Goal: Task Accomplishment & Management: Manage account settings

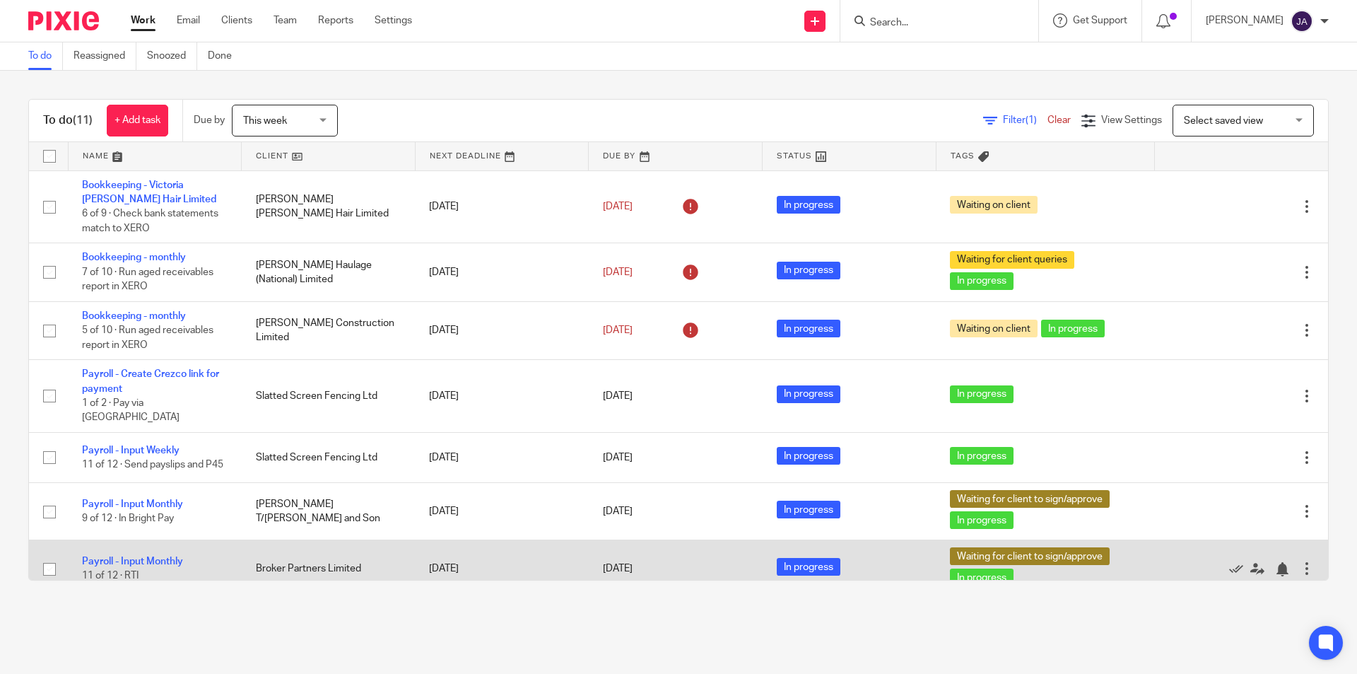
scroll to position [242, 0]
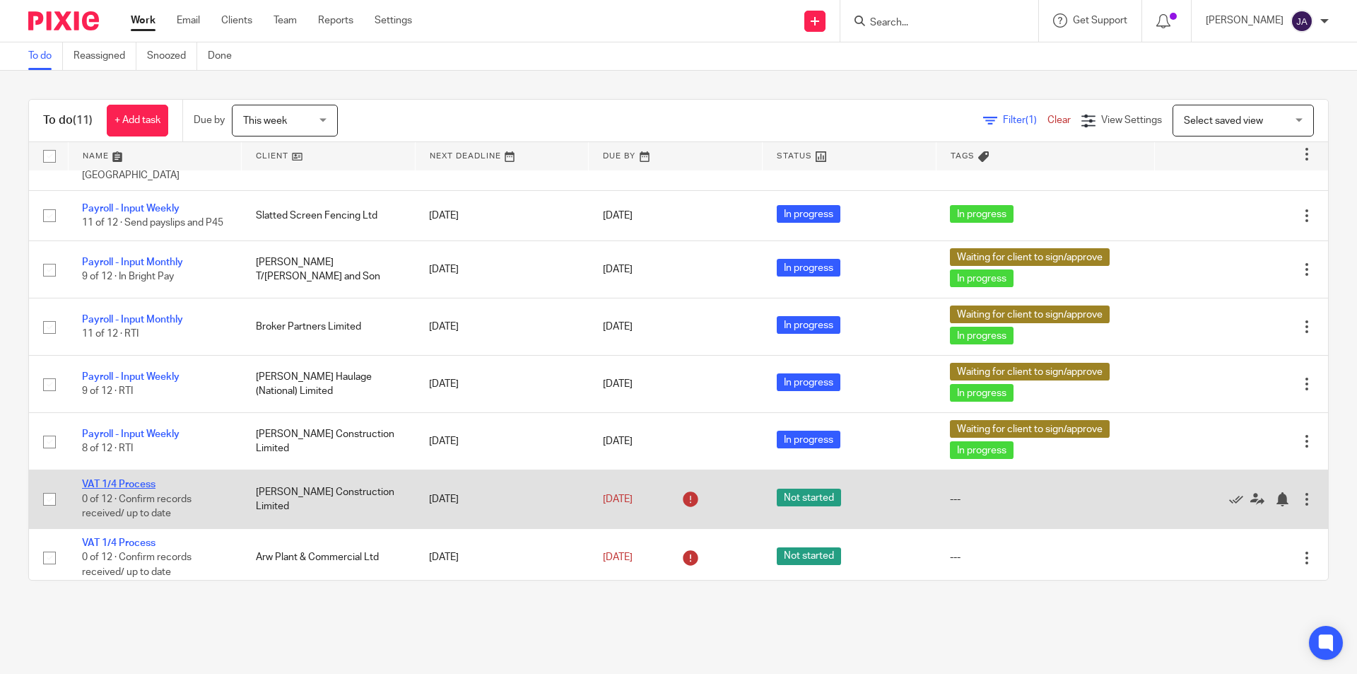
click at [125, 479] on link "VAT 1/4 Process" at bounding box center [119, 484] width 74 height 10
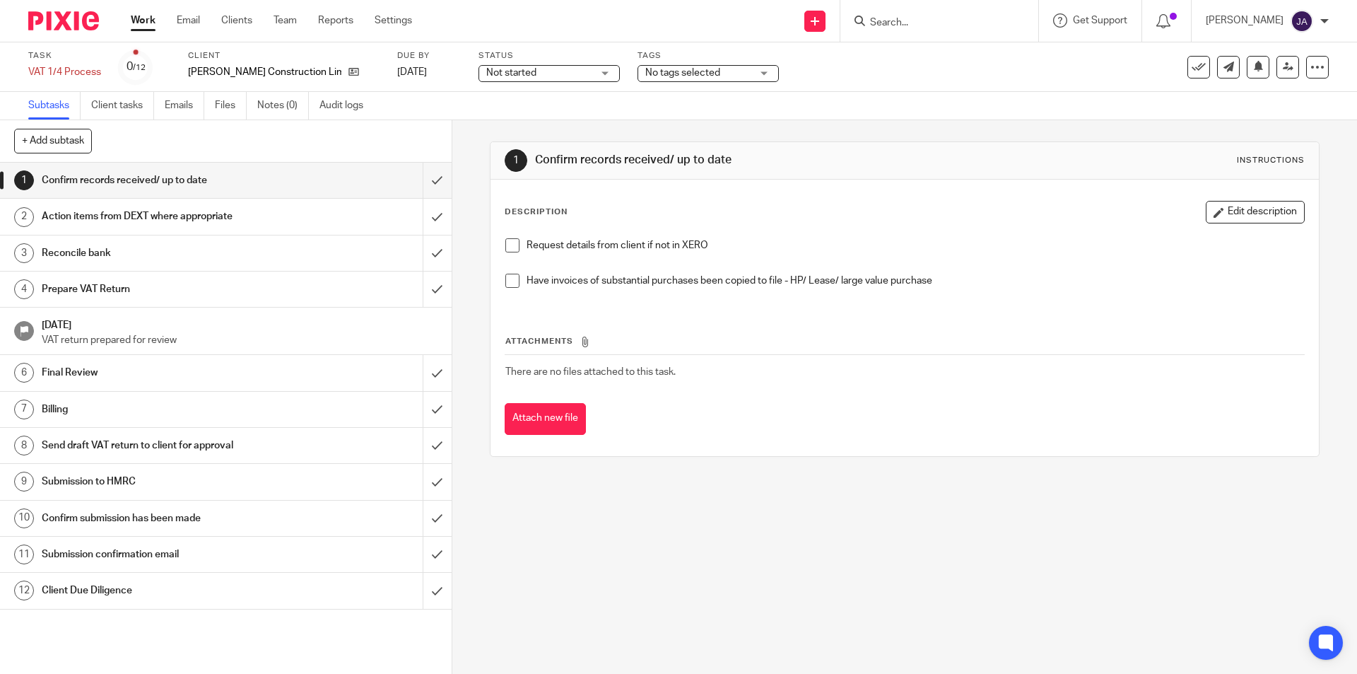
click at [486, 74] on span "Not started" at bounding box center [511, 73] width 50 height 10
click at [455, 115] on li "In progress" at bounding box center [499, 124] width 140 height 29
click at [322, 596] on div "Client Due Diligence" at bounding box center [225, 590] width 367 height 21
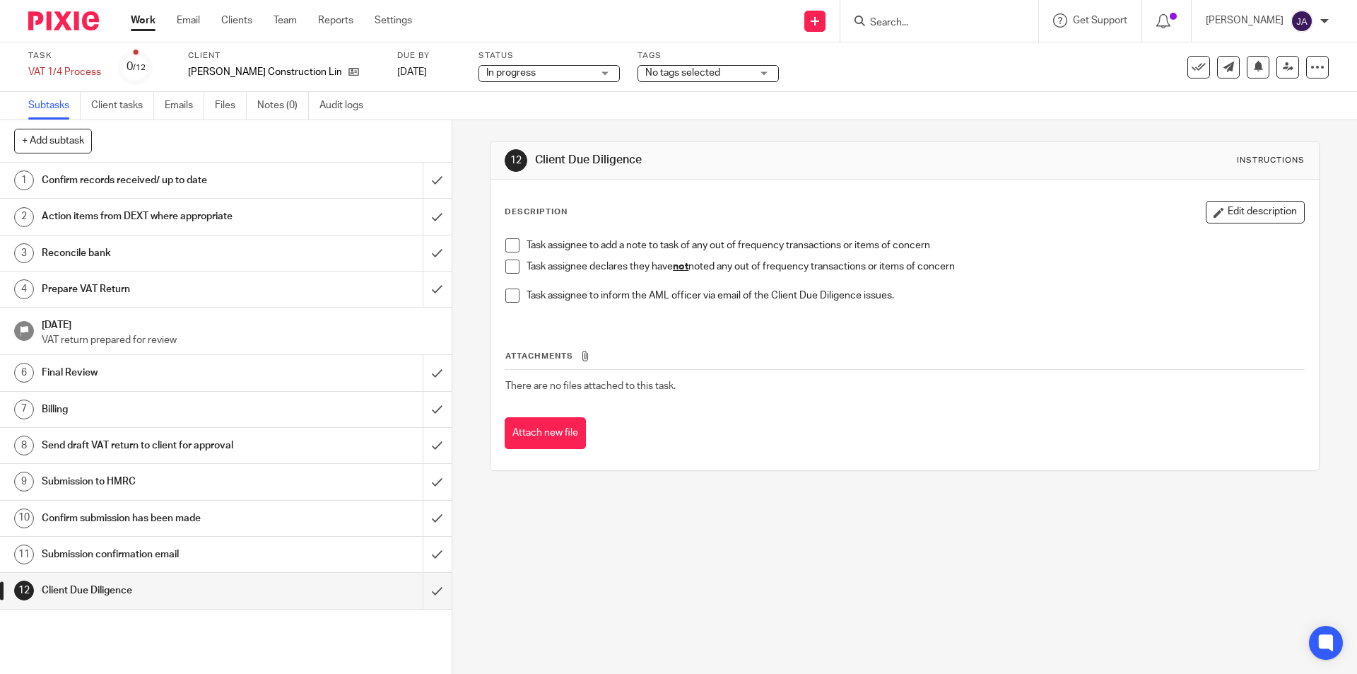
click at [512, 265] on span at bounding box center [512, 266] width 14 height 14
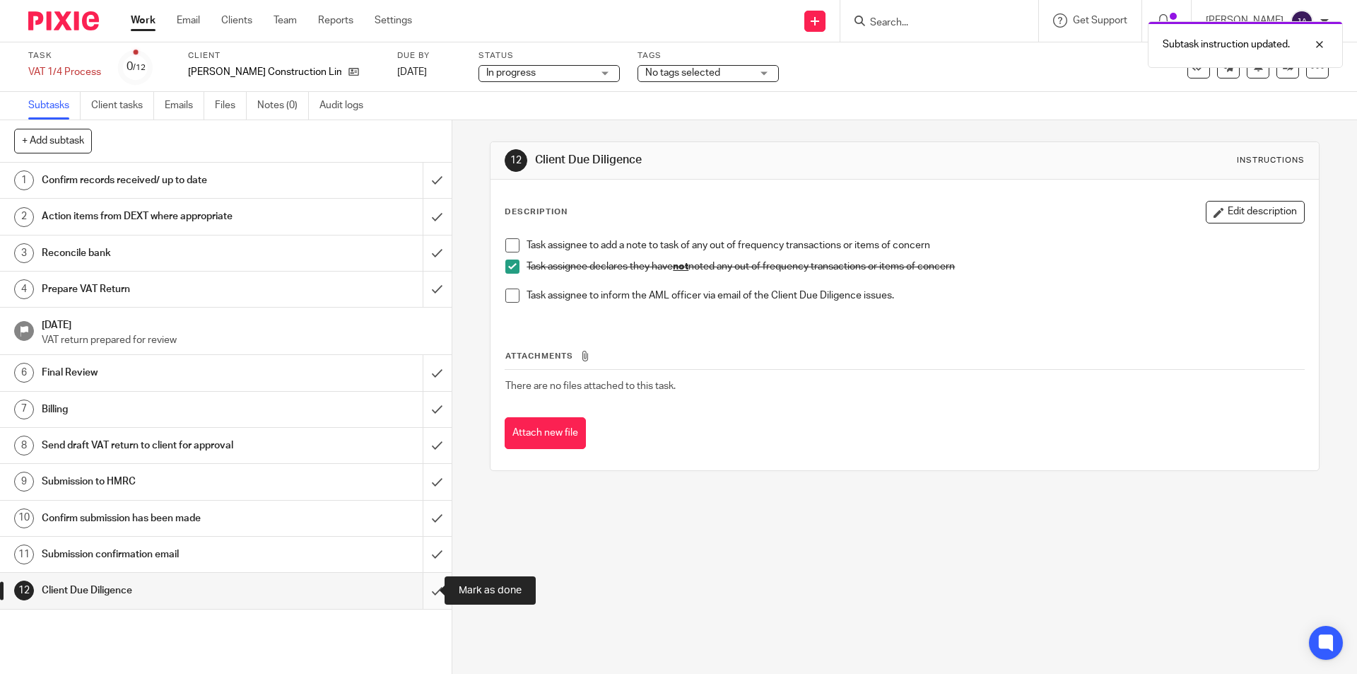
click at [429, 588] on input "submit" at bounding box center [226, 589] width 452 height 35
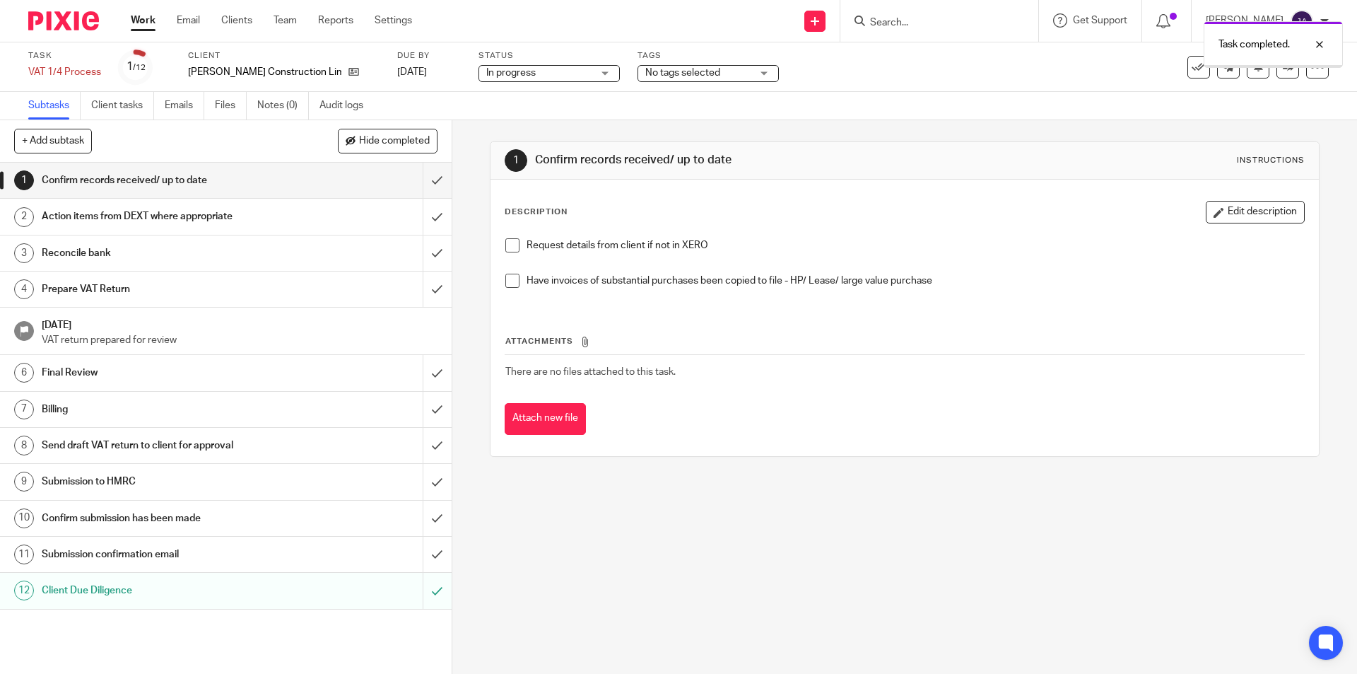
click at [421, 589] on input "submit" at bounding box center [226, 589] width 452 height 35
click at [175, 187] on h1 "Confirm records received/ up to date" at bounding box center [164, 180] width 245 height 21
click at [507, 247] on span at bounding box center [512, 245] width 14 height 14
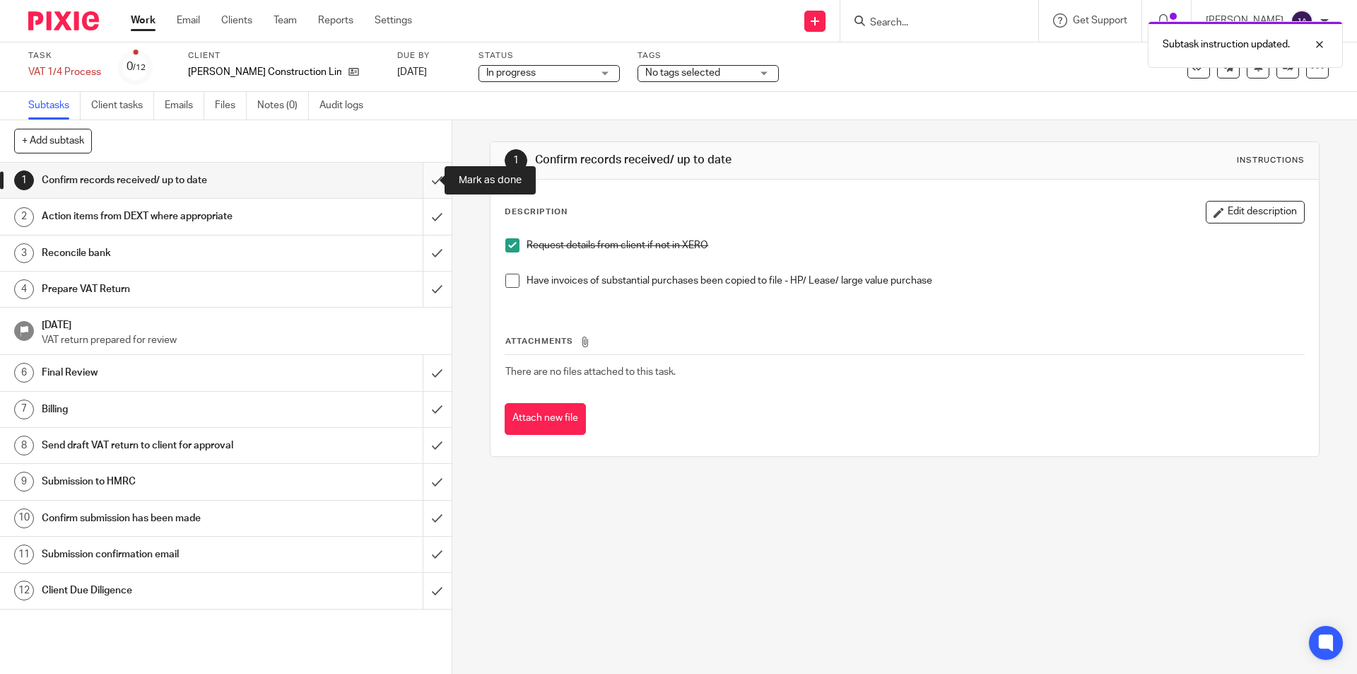
click at [430, 176] on input "submit" at bounding box center [226, 180] width 452 height 35
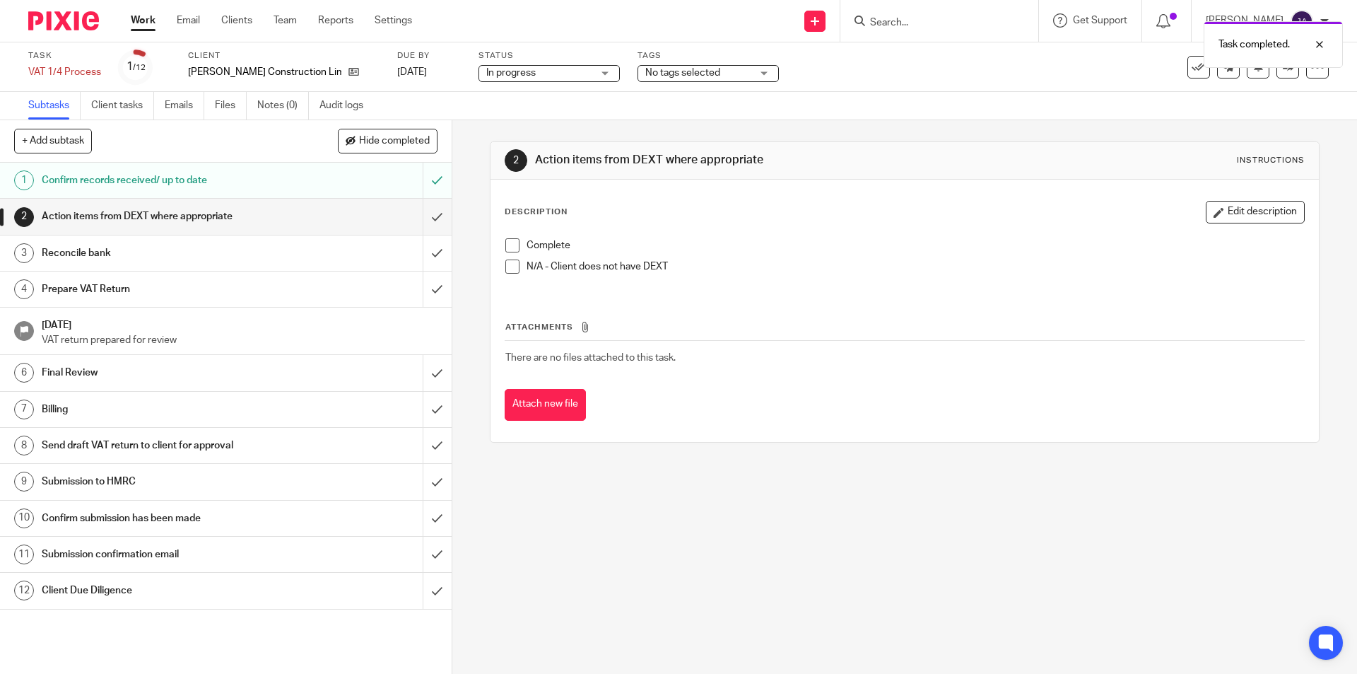
click at [508, 247] on span at bounding box center [512, 245] width 14 height 14
click at [415, 220] on input "submit" at bounding box center [226, 216] width 452 height 35
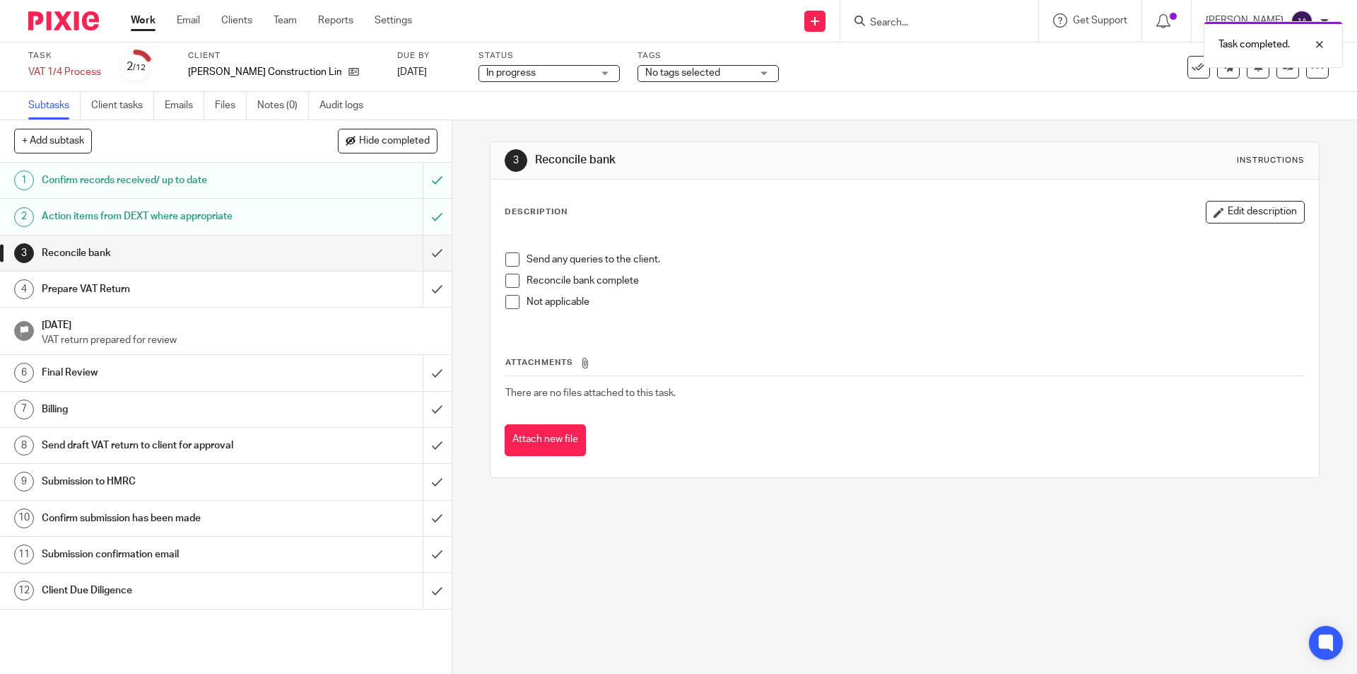
click at [515, 259] on span at bounding box center [512, 259] width 14 height 14
click at [507, 278] on span at bounding box center [512, 281] width 14 height 14
click at [424, 250] on input "submit" at bounding box center [226, 252] width 452 height 35
drag, startPoint x: 588, startPoint y: 571, endPoint x: 586, endPoint y: 554, distance: 17.1
click at [588, 569] on div "3 Reconcile bank Instructions Description Edit description Send any queries to …" at bounding box center [904, 396] width 905 height 553
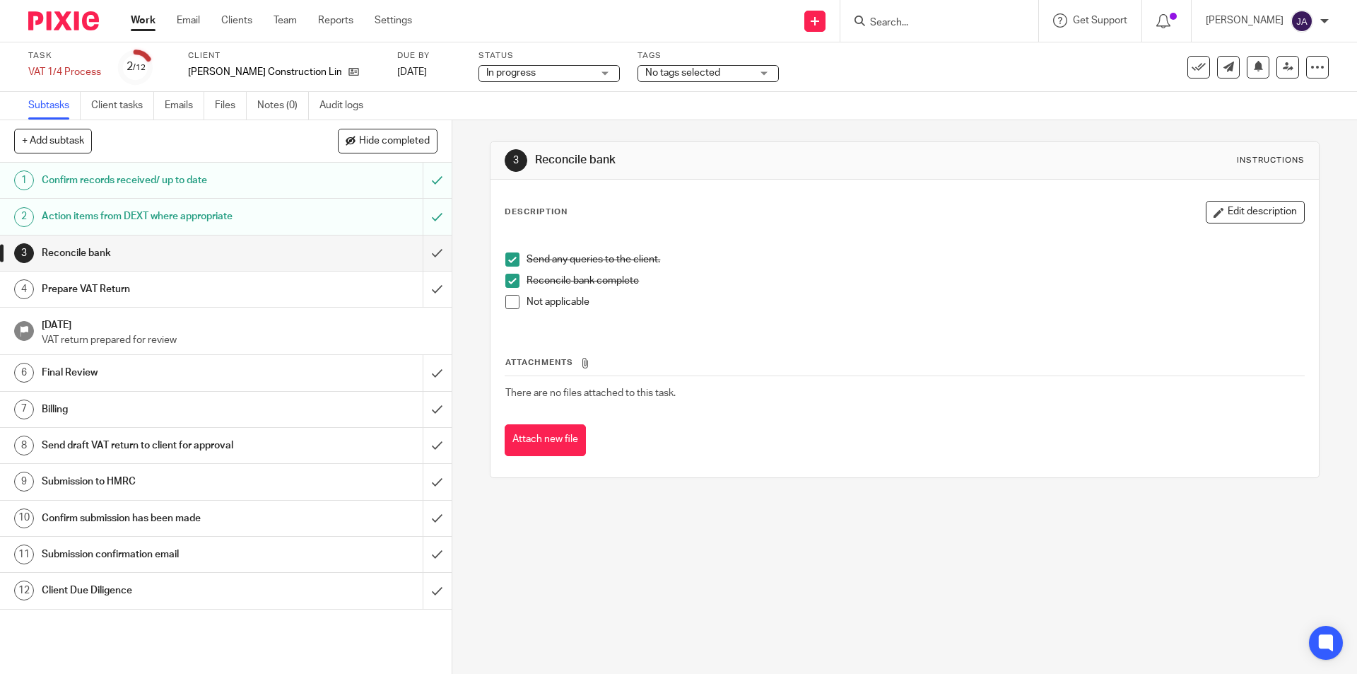
click at [240, 295] on h1 "Prepare VAT Return" at bounding box center [164, 288] width 245 height 21
click at [303, 293] on div "Prepare VAT Return" at bounding box center [225, 288] width 367 height 21
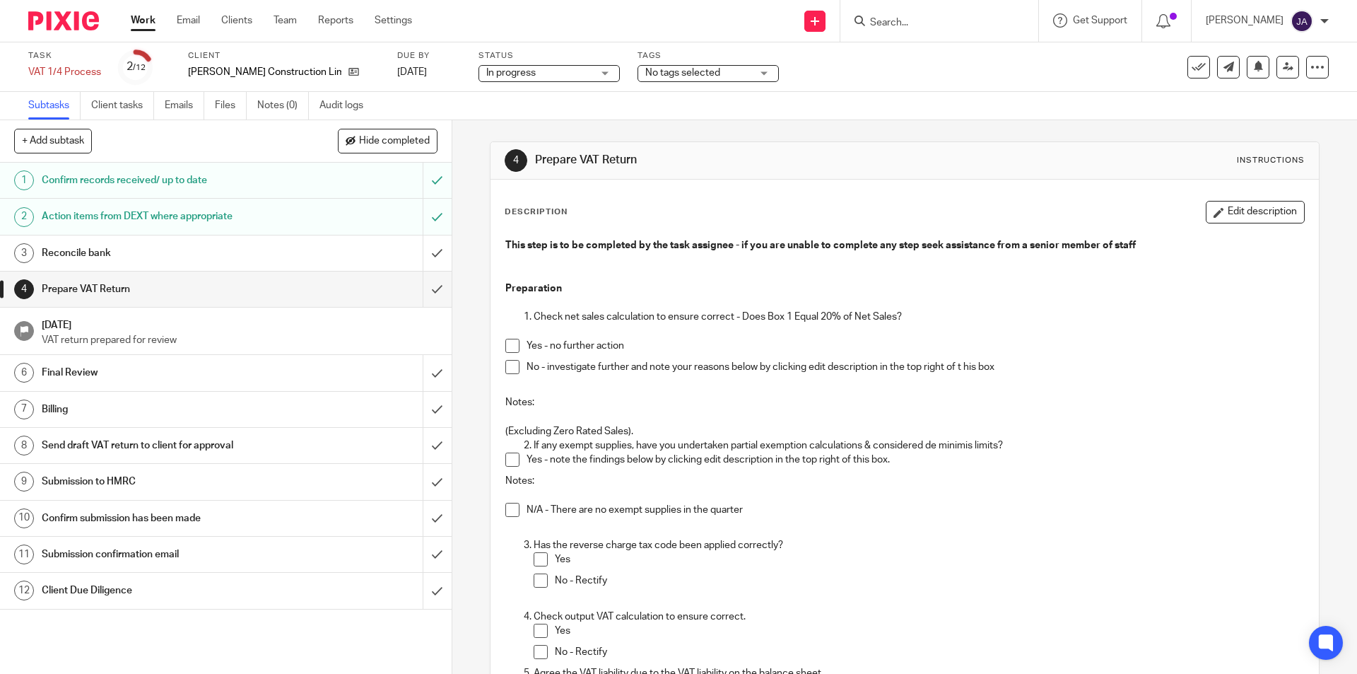
click at [255, 258] on h1 "Reconcile bank" at bounding box center [164, 252] width 245 height 21
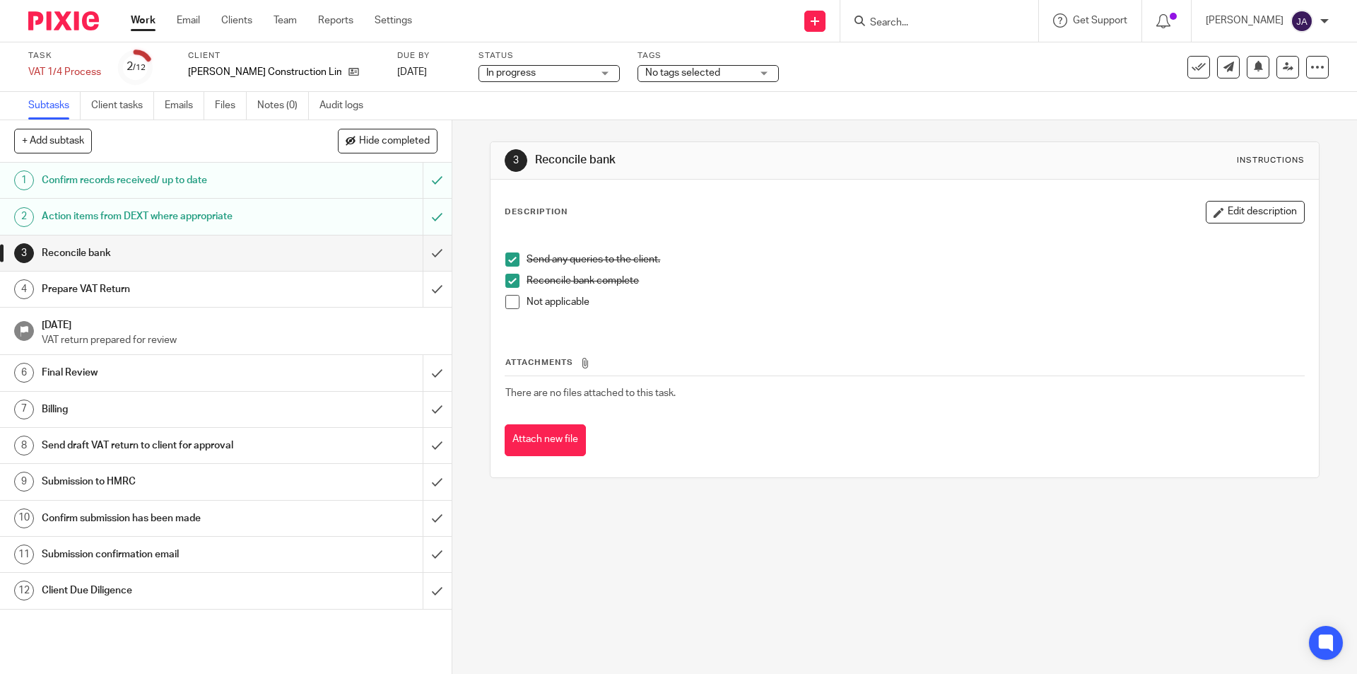
click at [510, 304] on span at bounding box center [512, 302] width 14 height 14
click at [415, 284] on input "submit" at bounding box center [226, 288] width 452 height 35
click at [645, 77] on span "No tags selected" at bounding box center [682, 73] width 75 height 10
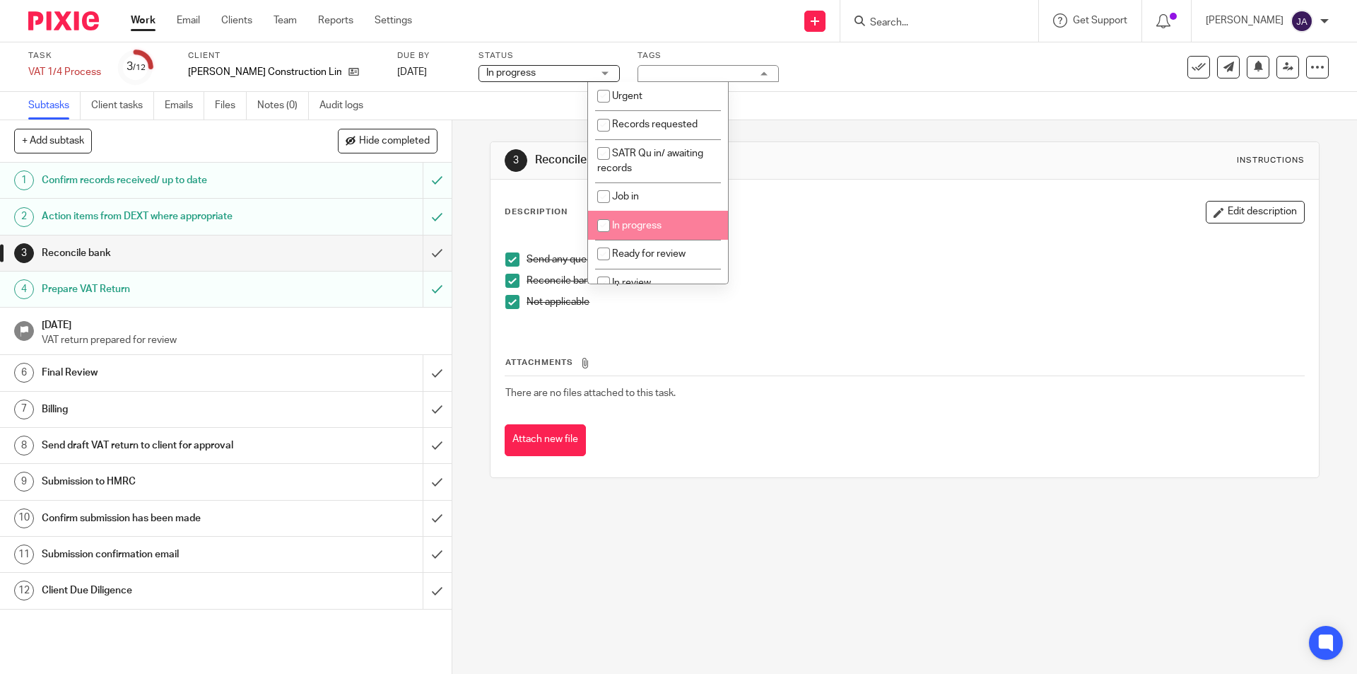
click at [650, 225] on span "In progress" at bounding box center [636, 226] width 49 height 10
checkbox input "true"
click at [679, 577] on div "3 Reconcile bank Instructions Description Edit description Send any queries to …" at bounding box center [904, 396] width 905 height 553
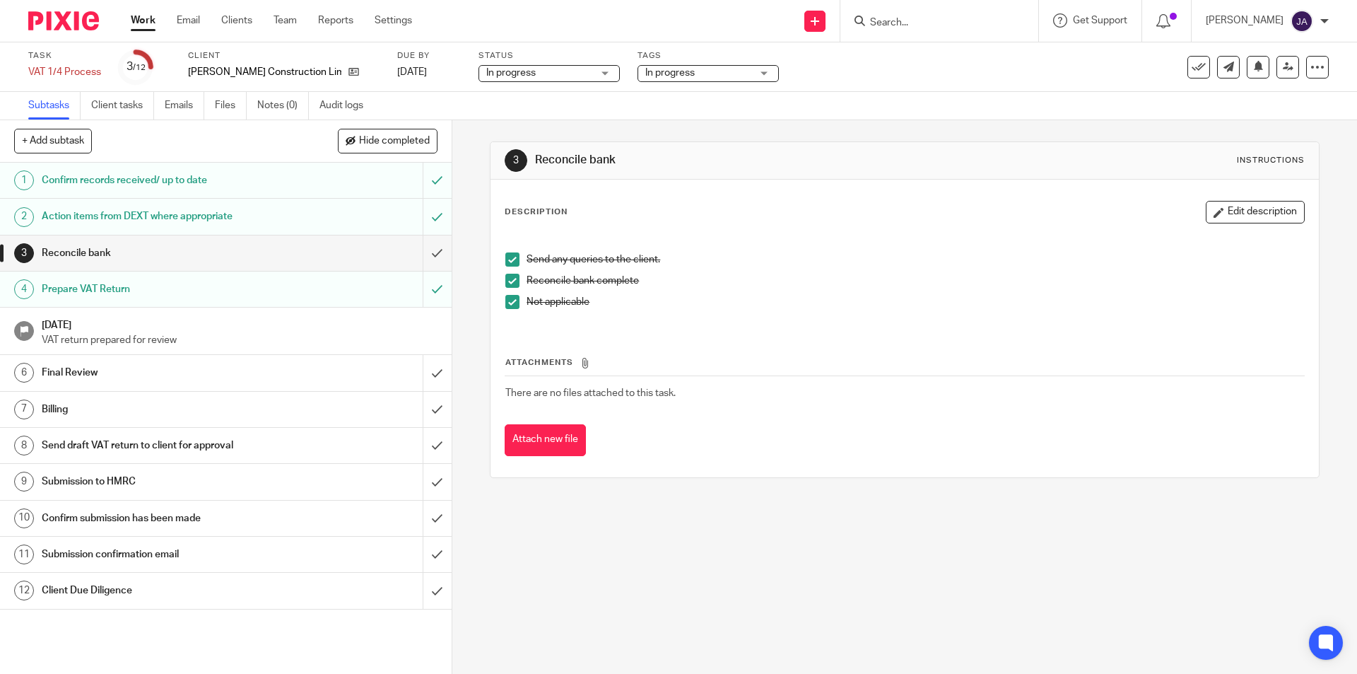
click at [136, 21] on link "Work" at bounding box center [143, 20] width 25 height 14
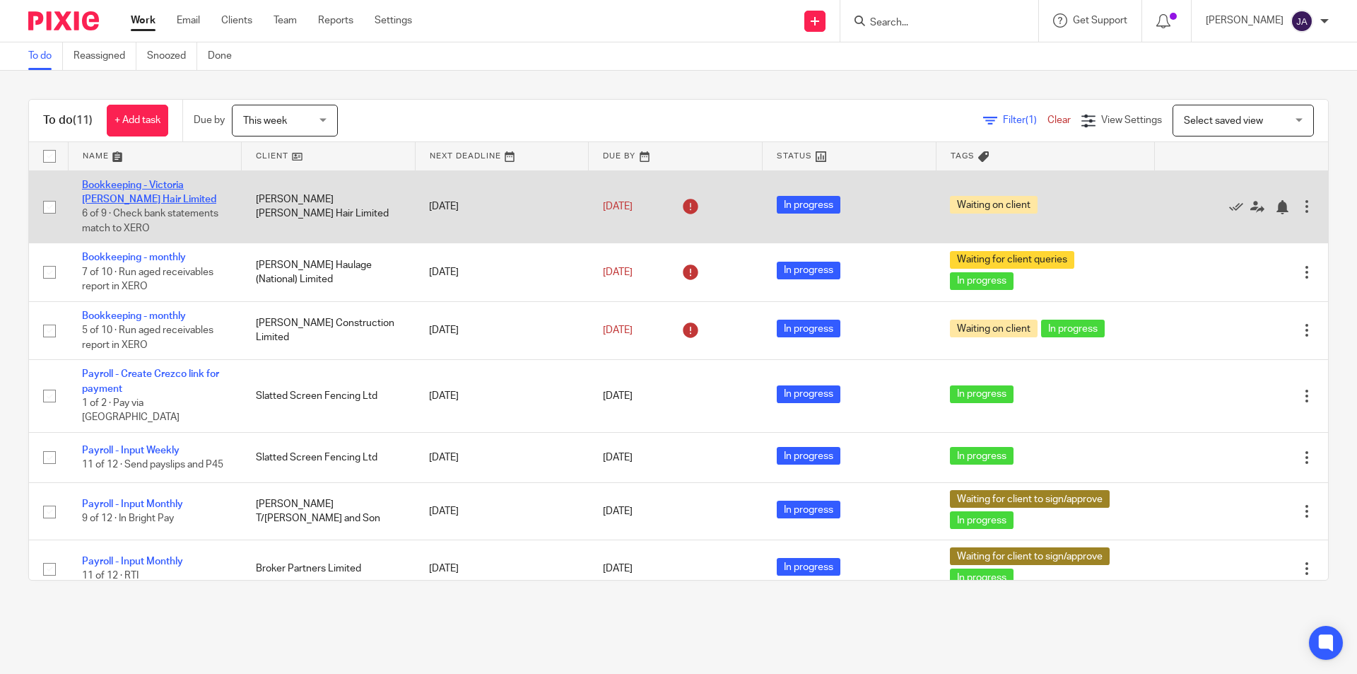
click at [168, 187] on link "Bookkeeping - Victoria [PERSON_NAME] Hair Limited" at bounding box center [149, 192] width 134 height 24
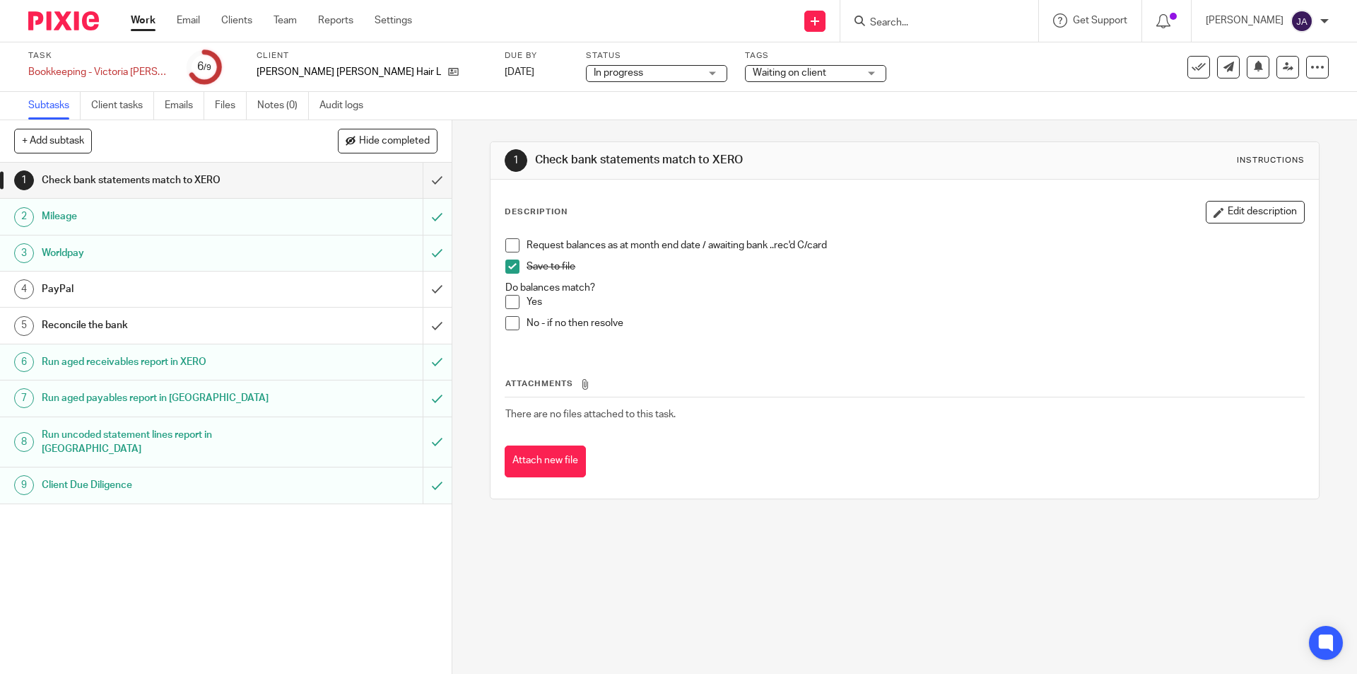
click at [158, 302] on link "4 PayPal" at bounding box center [211, 288] width 423 height 35
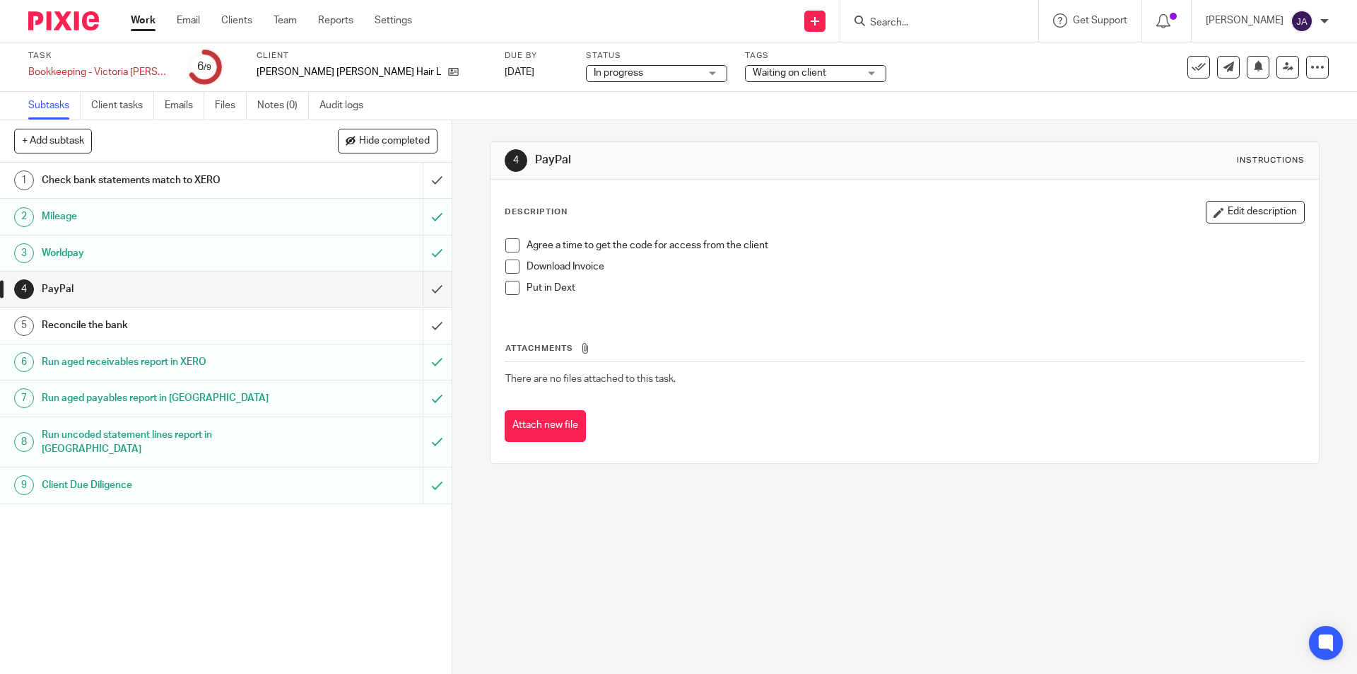
click at [128, 184] on h1 "Check bank statements match to XERO" at bounding box center [164, 180] width 245 height 21
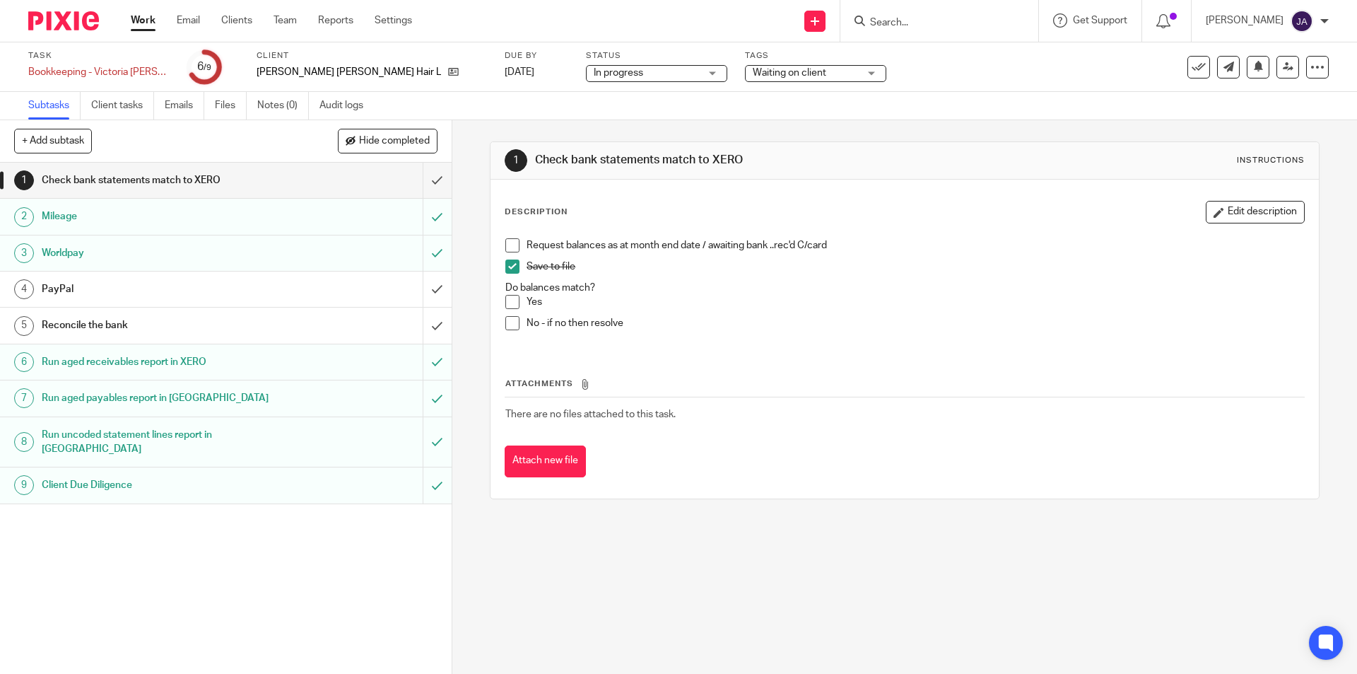
click at [505, 237] on div "Request balances as at month end date / awaiting bank ..rec'd C/card Save to fi…" at bounding box center [904, 289] width 812 height 117
click at [507, 240] on span at bounding box center [512, 245] width 14 height 14
click at [507, 303] on span at bounding box center [512, 302] width 14 height 14
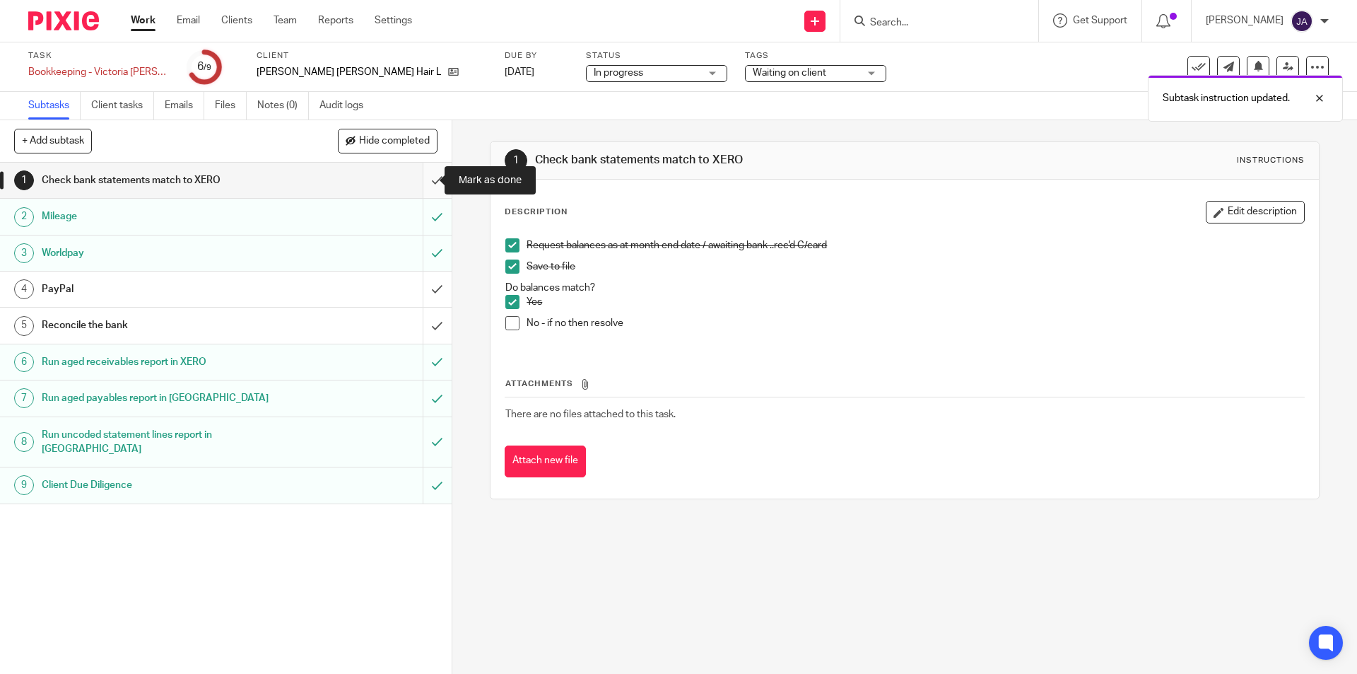
click at [425, 182] on input "submit" at bounding box center [226, 180] width 452 height 35
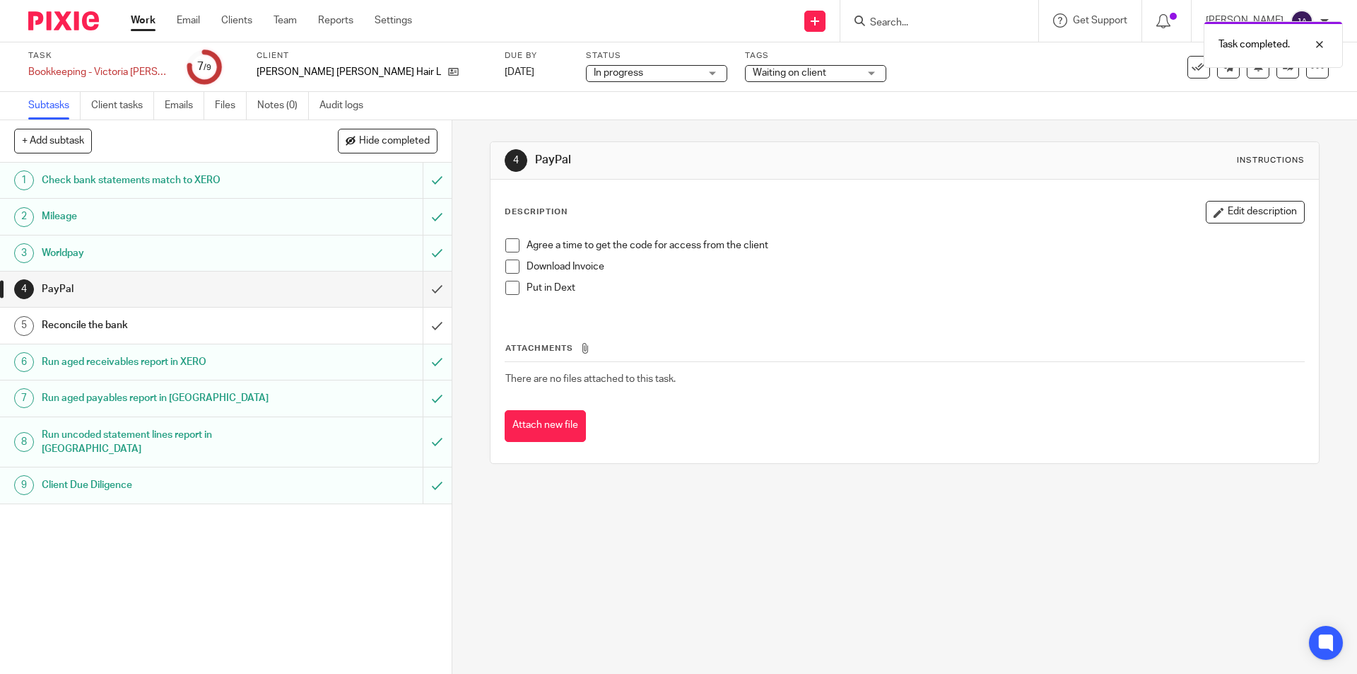
click at [324, 297] on div "PayPal" at bounding box center [225, 288] width 367 height 21
click at [505, 265] on span at bounding box center [512, 266] width 14 height 14
click at [509, 285] on span at bounding box center [512, 288] width 14 height 14
click at [512, 247] on span at bounding box center [512, 245] width 14 height 14
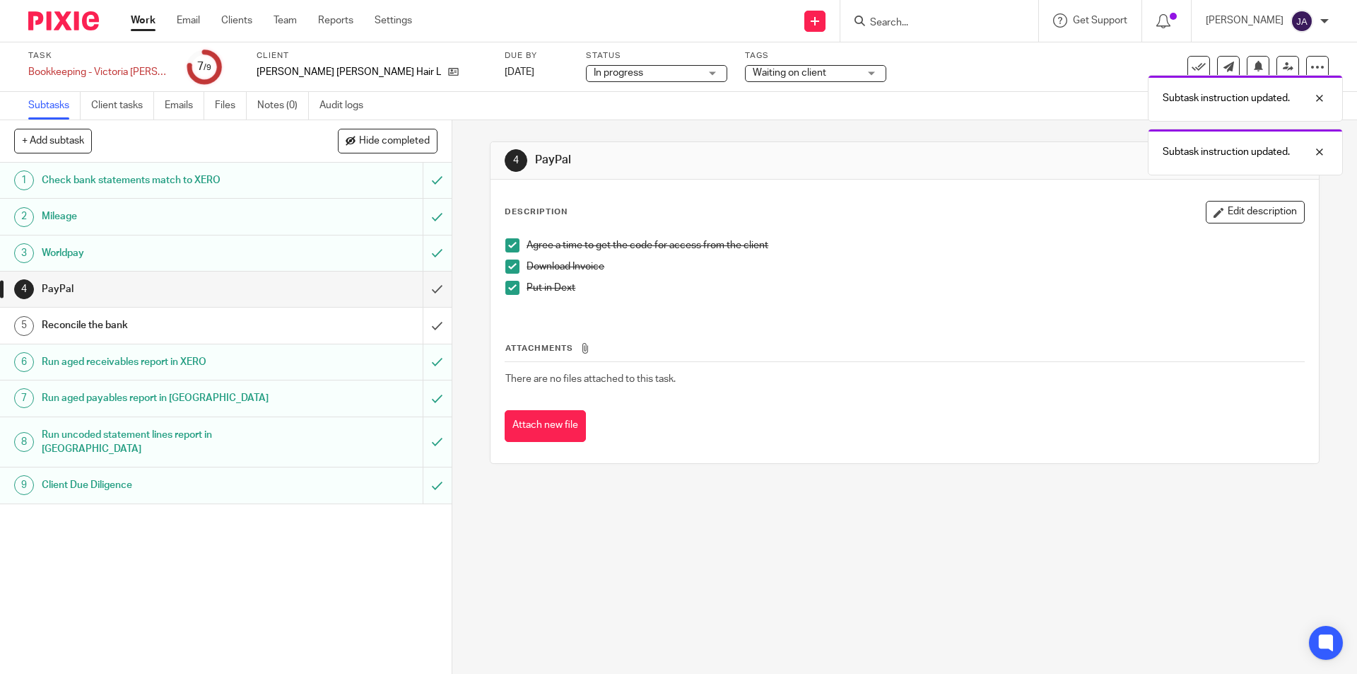
click at [506, 292] on span at bounding box center [512, 288] width 14 height 14
click at [418, 287] on input "submit" at bounding box center [226, 288] width 452 height 35
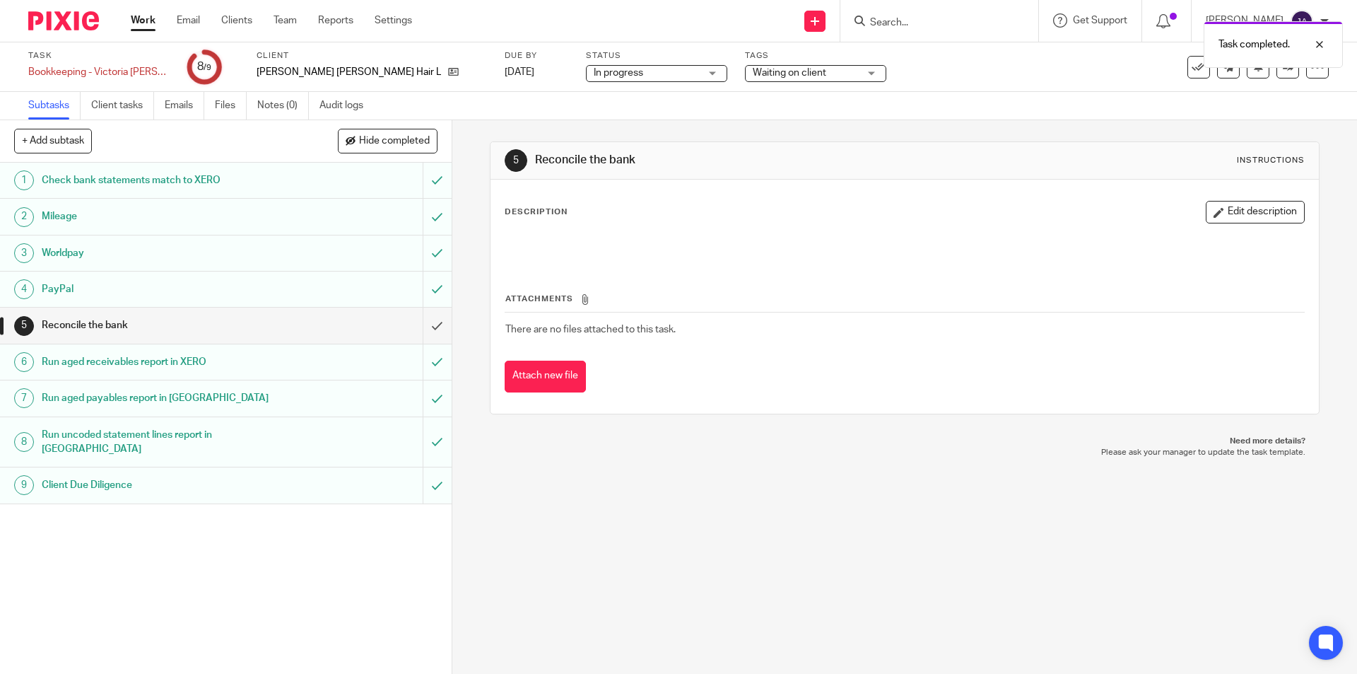
click at [753, 74] on span "Waiting on client" at bounding box center [806, 73] width 106 height 15
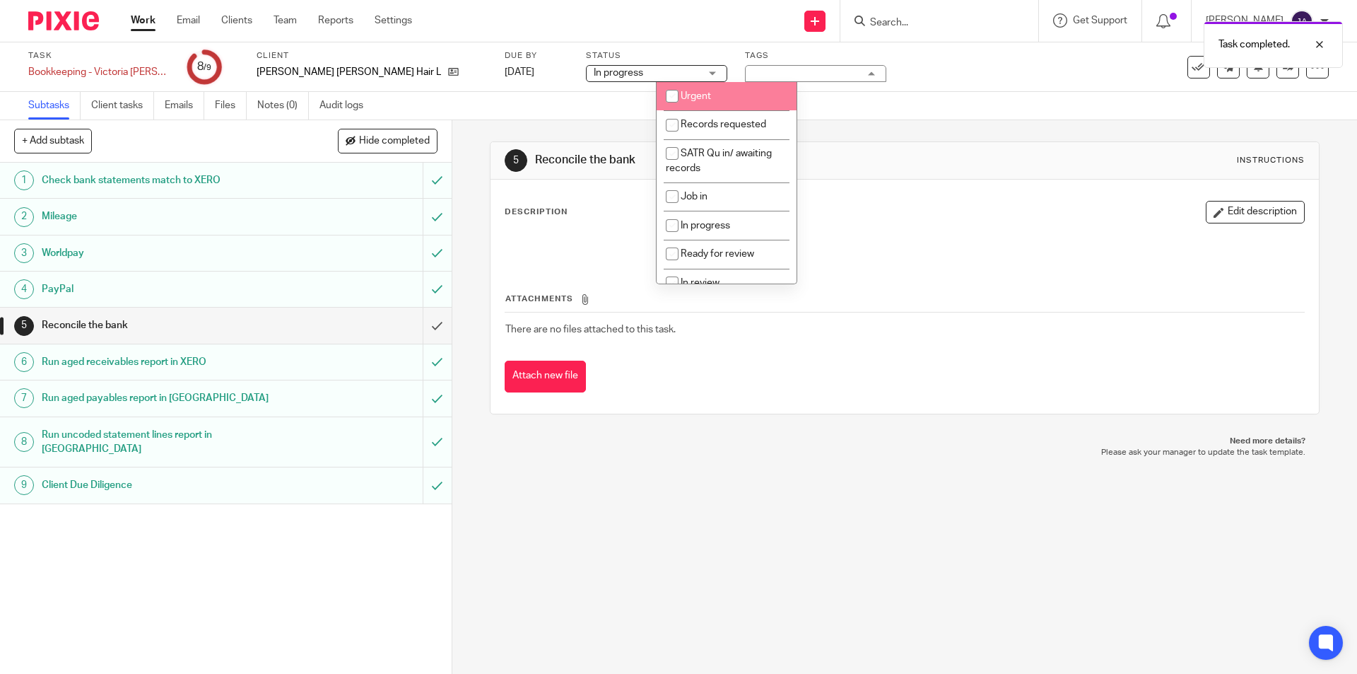
scroll to position [424, 0]
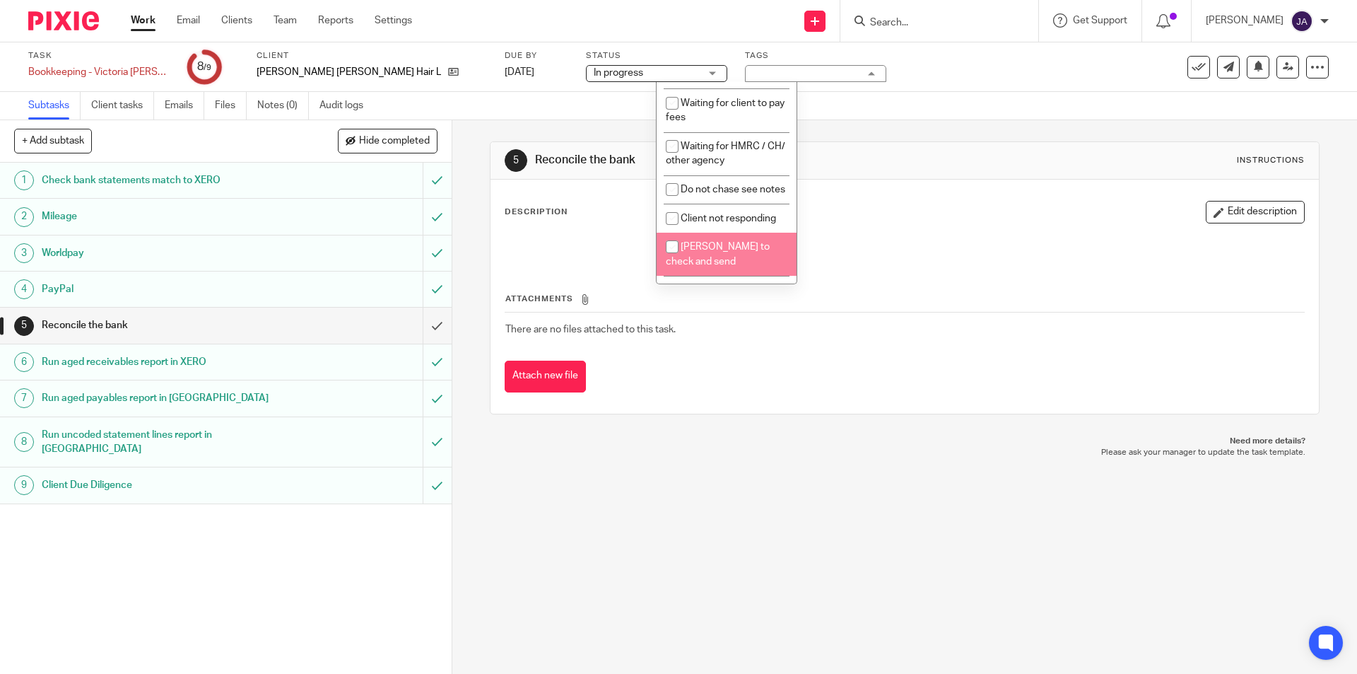
click at [689, 452] on p "Please ask your manager to update the task template." at bounding box center [904, 452] width 801 height 11
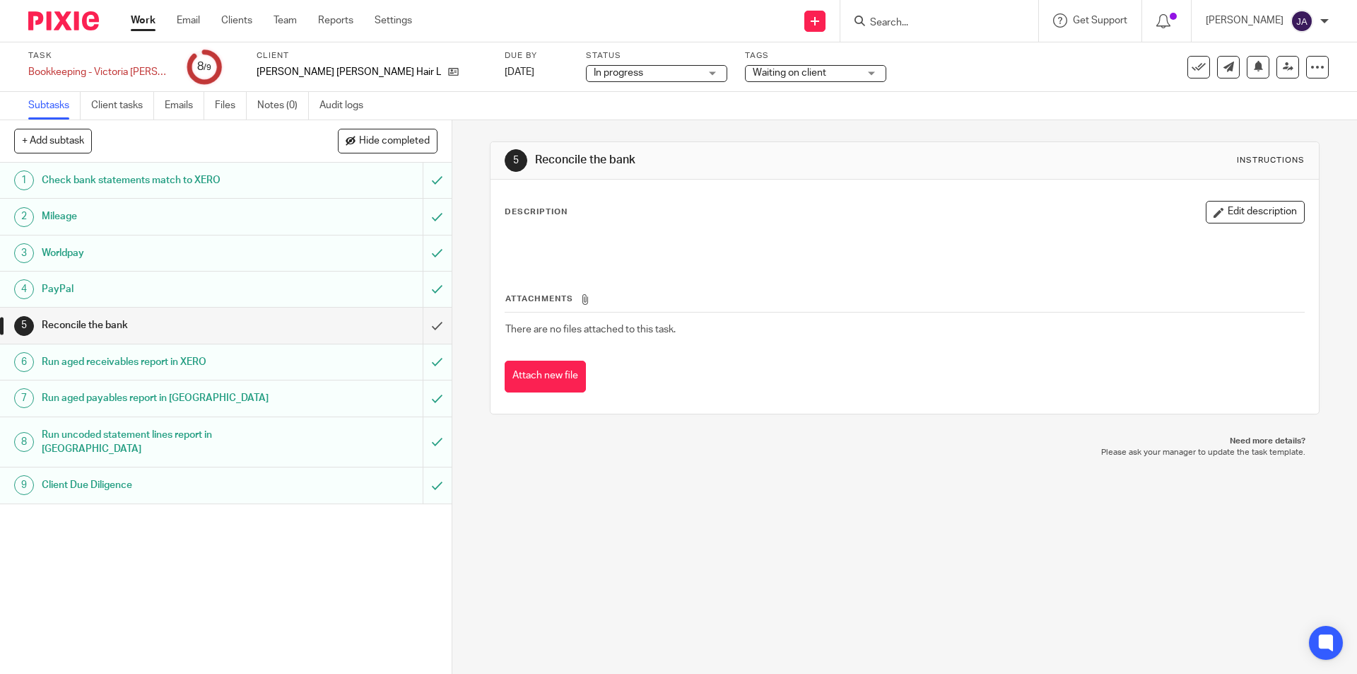
click at [141, 8] on div "Work Email Clients Team Reports Settings Work Email Clients Team Reports Settin…" at bounding box center [275, 21] width 317 height 42
click at [141, 16] on link "Work" at bounding box center [143, 20] width 25 height 14
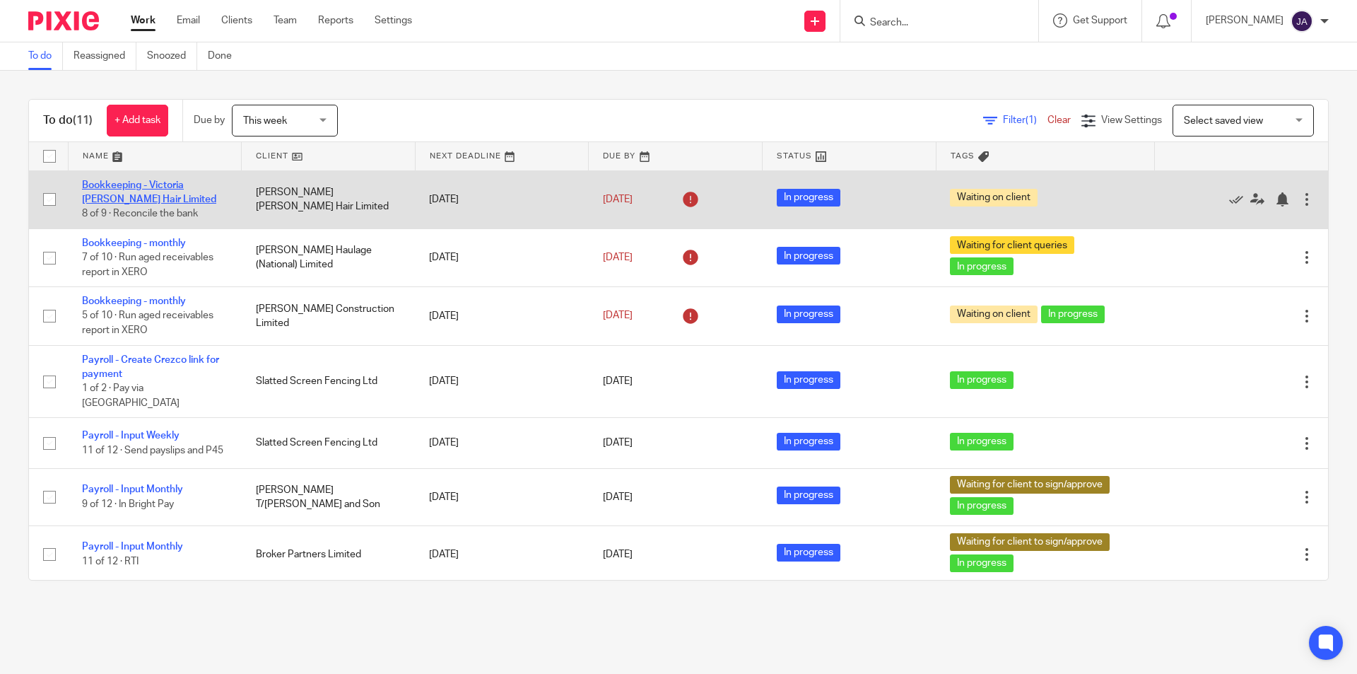
click at [112, 181] on link "Bookkeeping - Victoria Louise Hair Limited" at bounding box center [149, 192] width 134 height 24
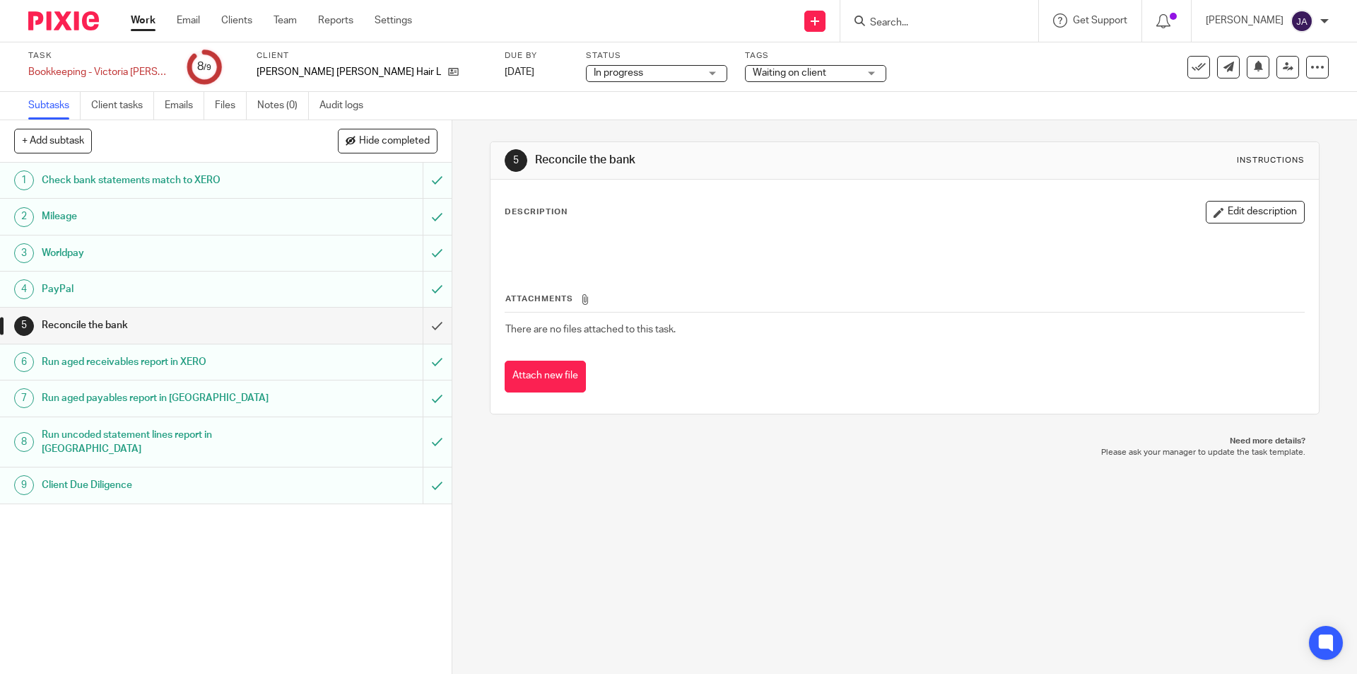
click at [129, 175] on h1 "Check bank statements match to XERO" at bounding box center [164, 180] width 245 height 21
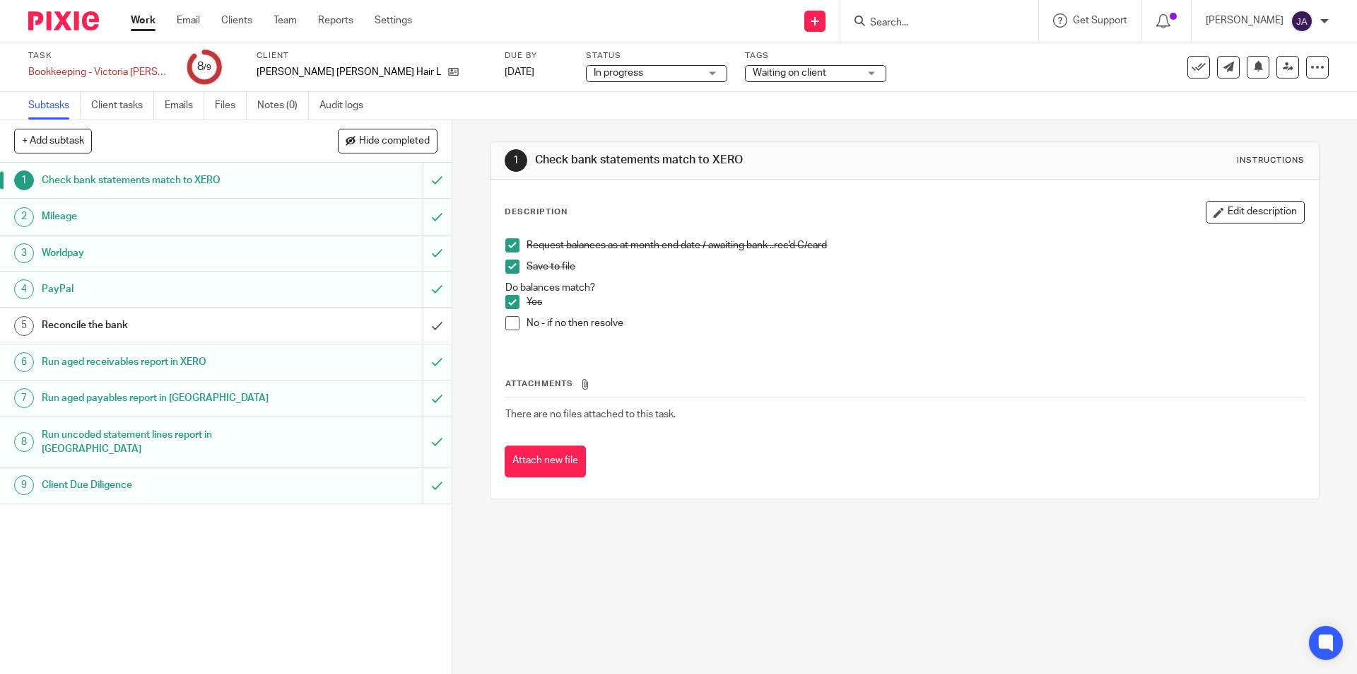
click at [753, 72] on span "Waiting on client" at bounding box center [790, 73] width 74 height 10
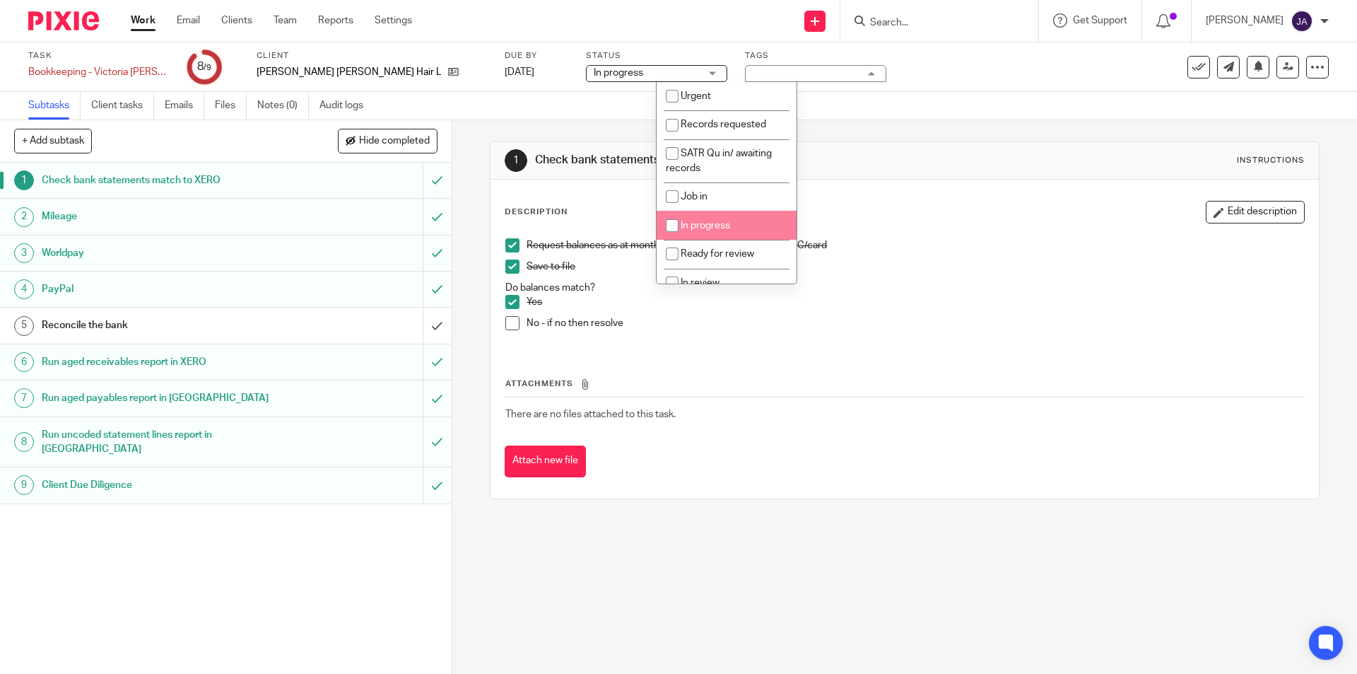
scroll to position [212, 0]
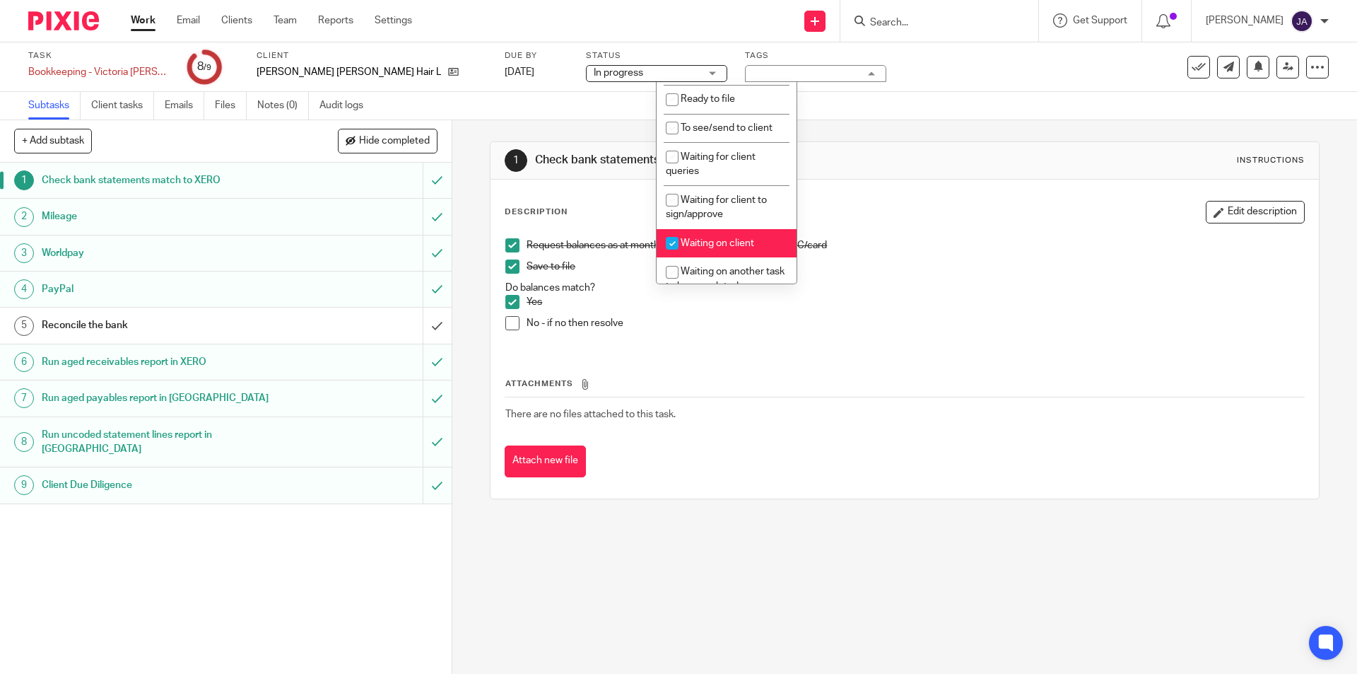
click at [689, 247] on span "Waiting on client" at bounding box center [718, 243] width 74 height 10
checkbox input "false"
click at [665, 531] on div "1 Check bank statements match to XERO Instructions Description Edit description…" at bounding box center [904, 396] width 905 height 553
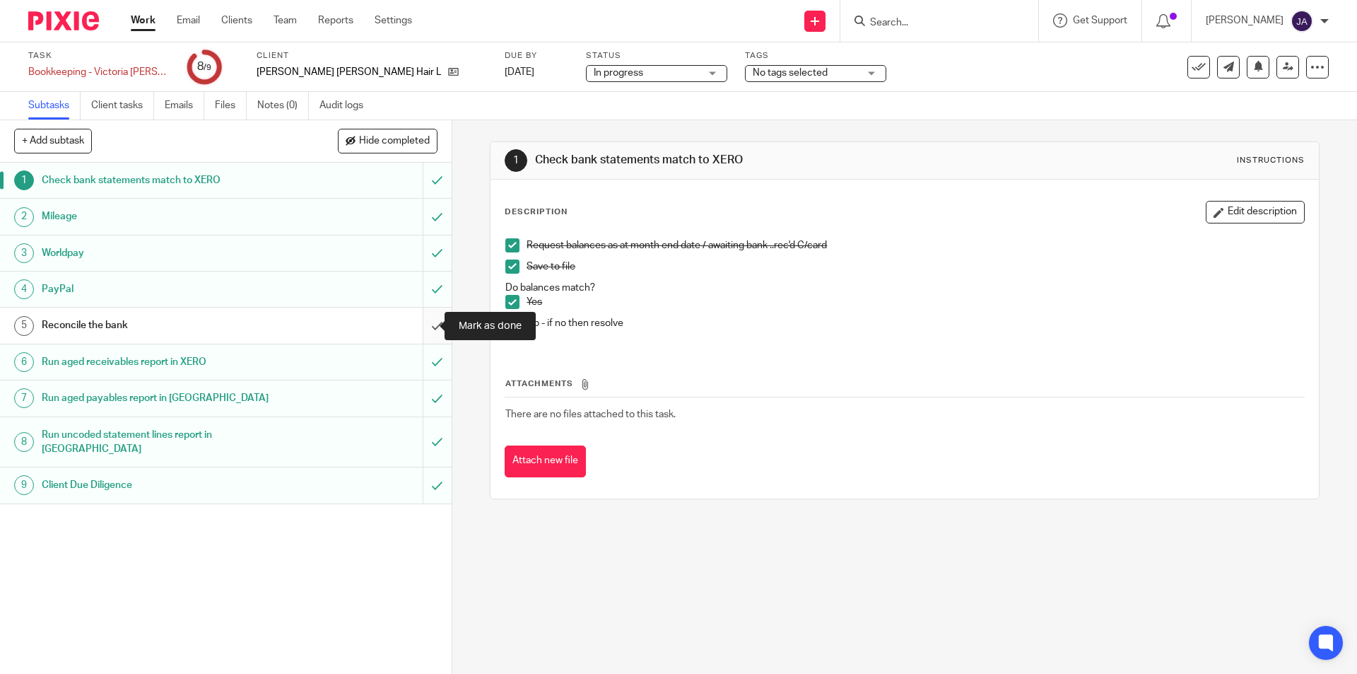
click at [422, 320] on input "submit" at bounding box center [226, 324] width 452 height 35
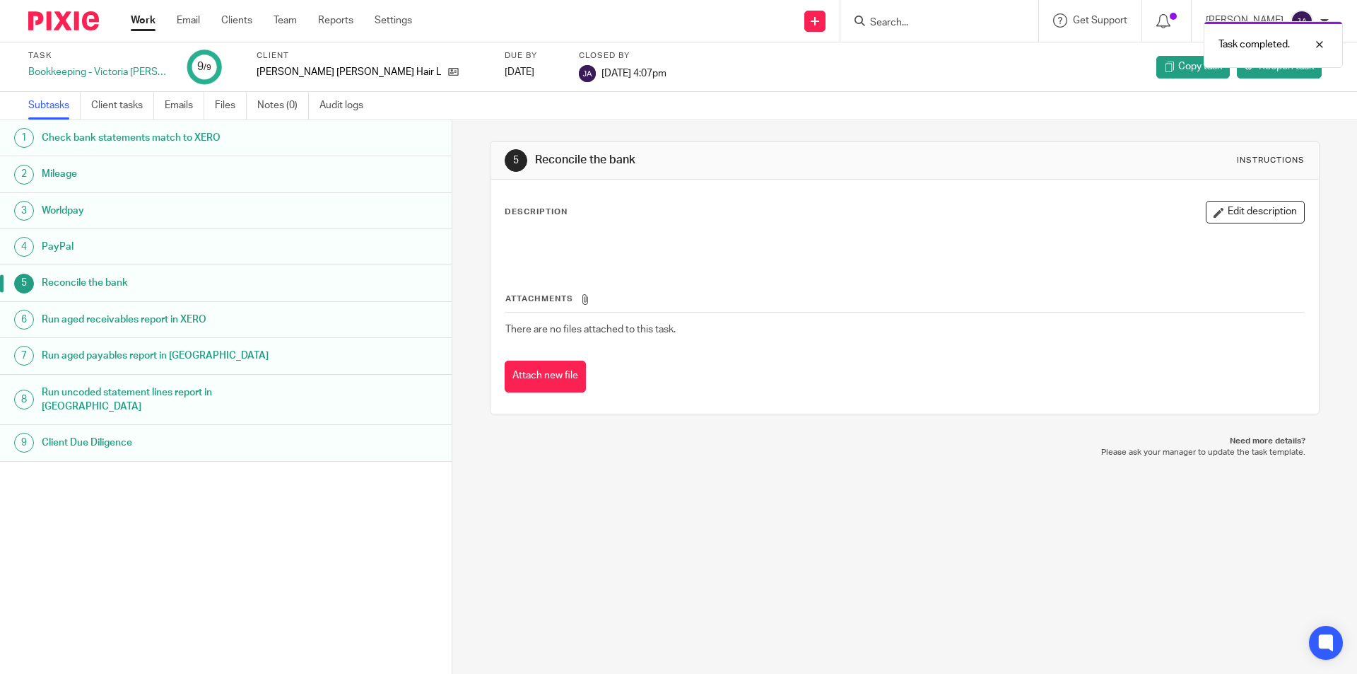
click at [141, 20] on link "Work" at bounding box center [143, 20] width 25 height 14
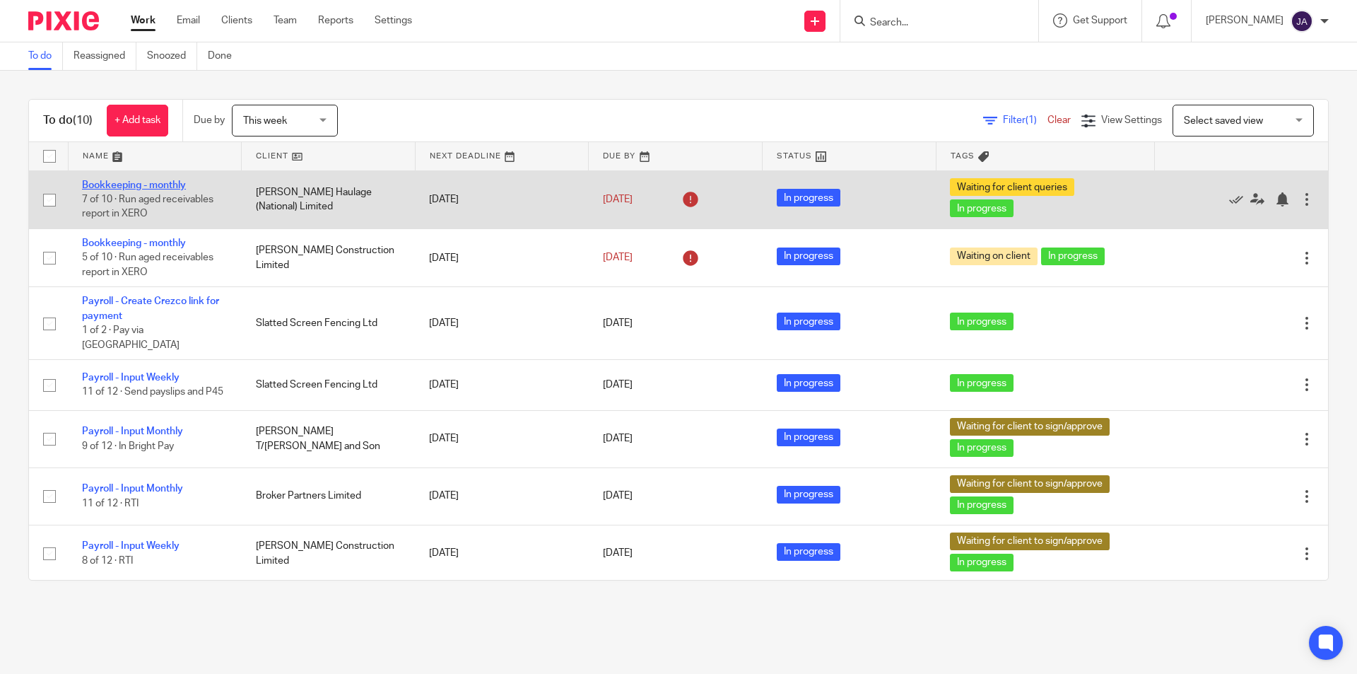
click at [136, 184] on link "Bookkeeping - monthly" at bounding box center [134, 185] width 104 height 10
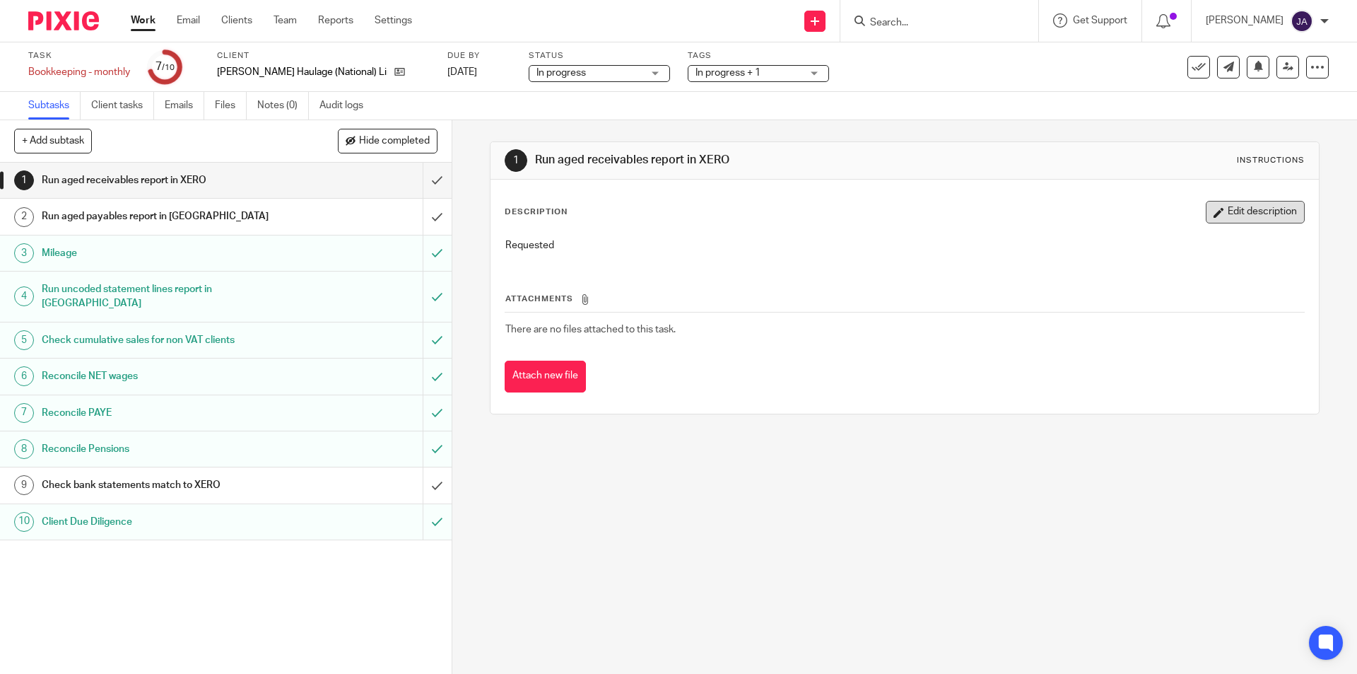
click at [1264, 209] on button "Edit description" at bounding box center [1255, 212] width 99 height 23
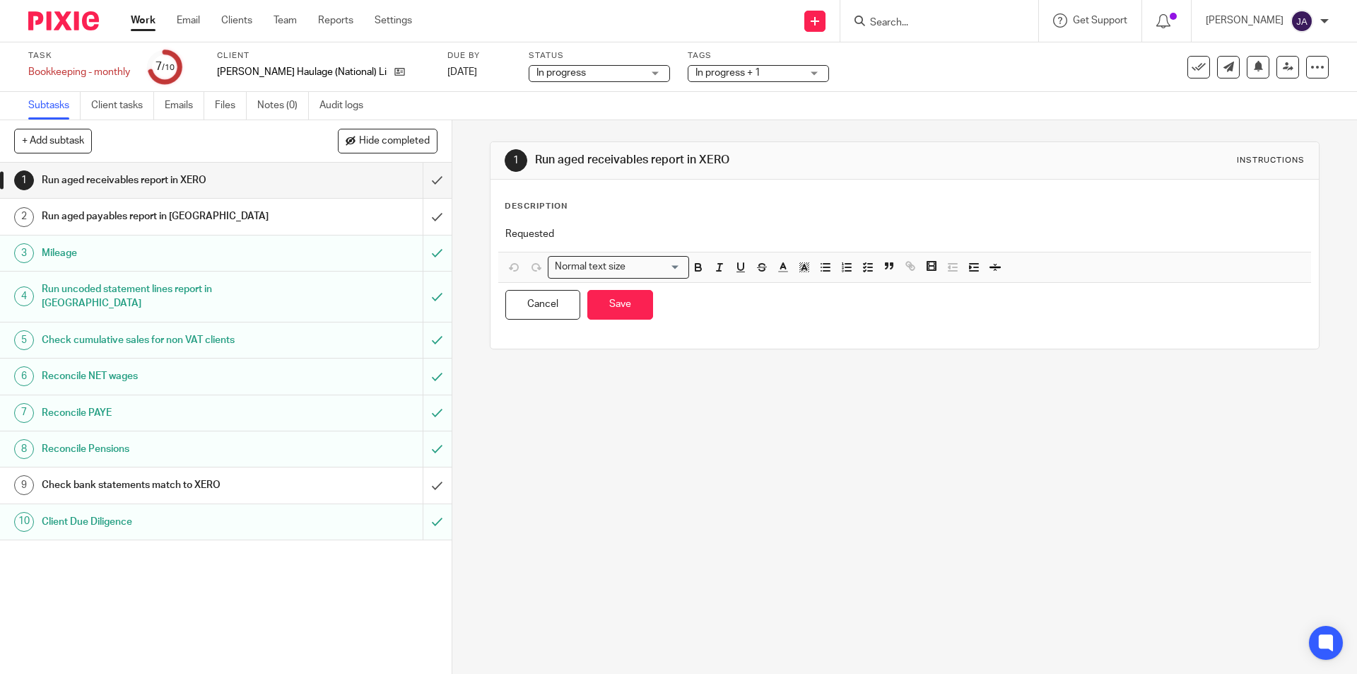
click at [584, 233] on p "Requested" at bounding box center [904, 234] width 798 height 14
drag, startPoint x: 611, startPoint y: 305, endPoint x: 589, endPoint y: 322, distance: 28.7
click at [611, 304] on button "Save" at bounding box center [620, 305] width 66 height 30
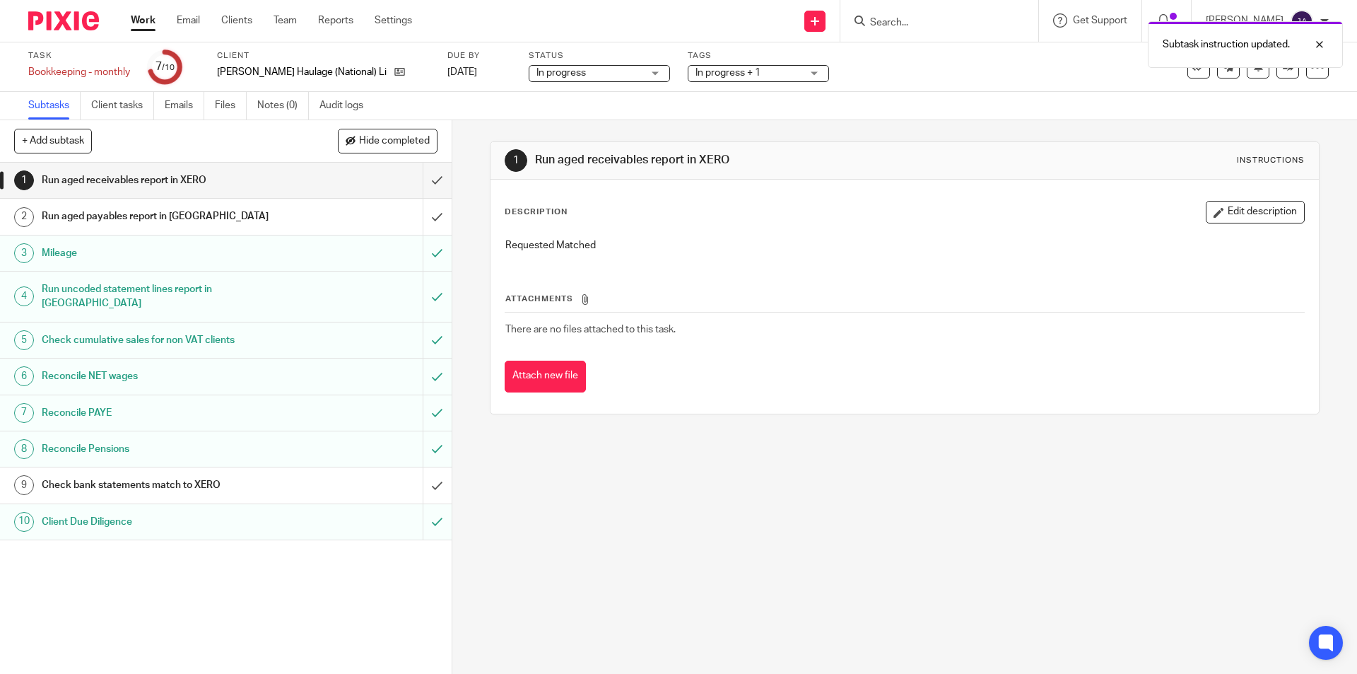
click at [728, 78] on span "In progress + 1" at bounding box center [748, 73] width 106 height 15
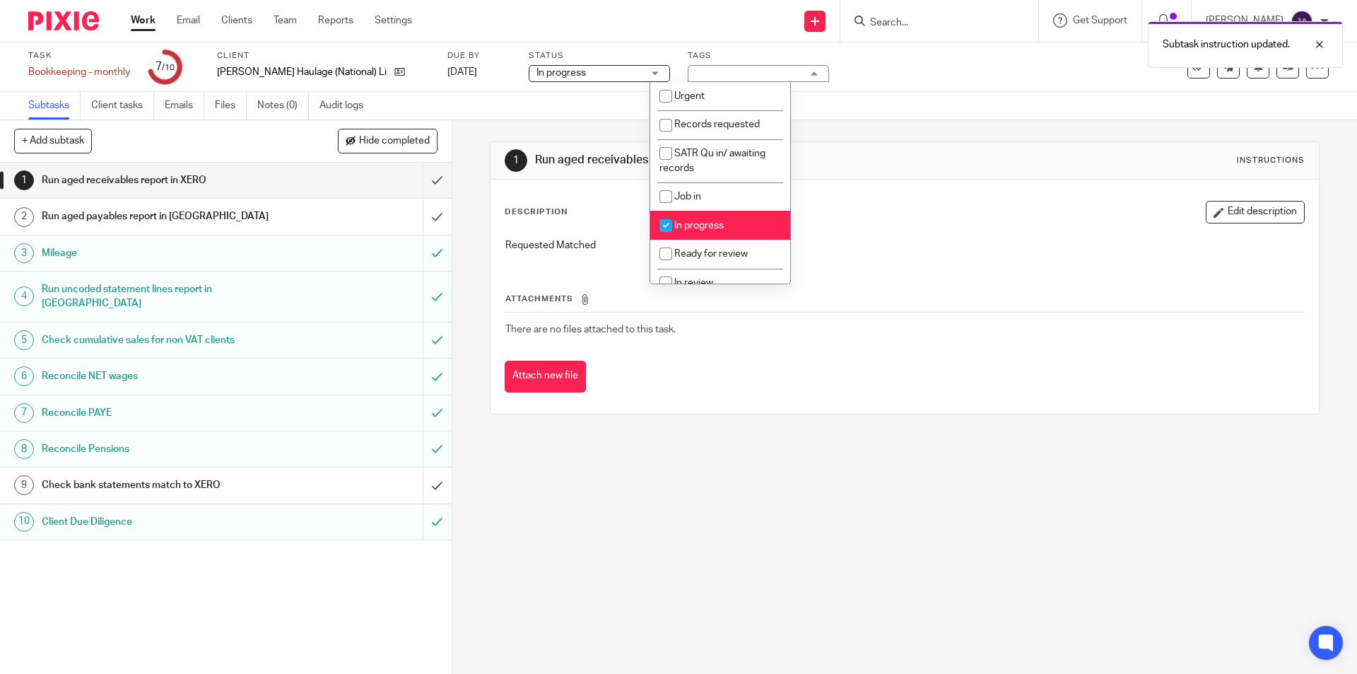
click at [683, 228] on span "In progress" at bounding box center [698, 226] width 49 height 10
checkbox input "false"
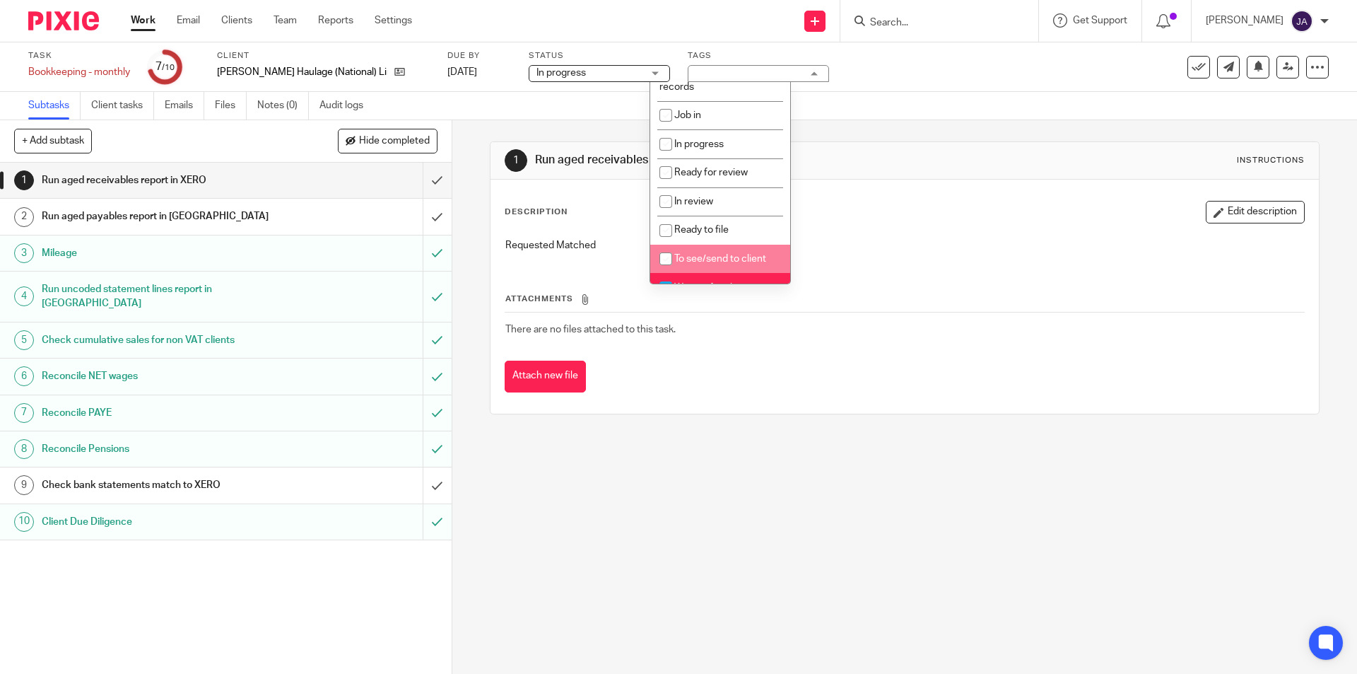
scroll to position [152, 0]
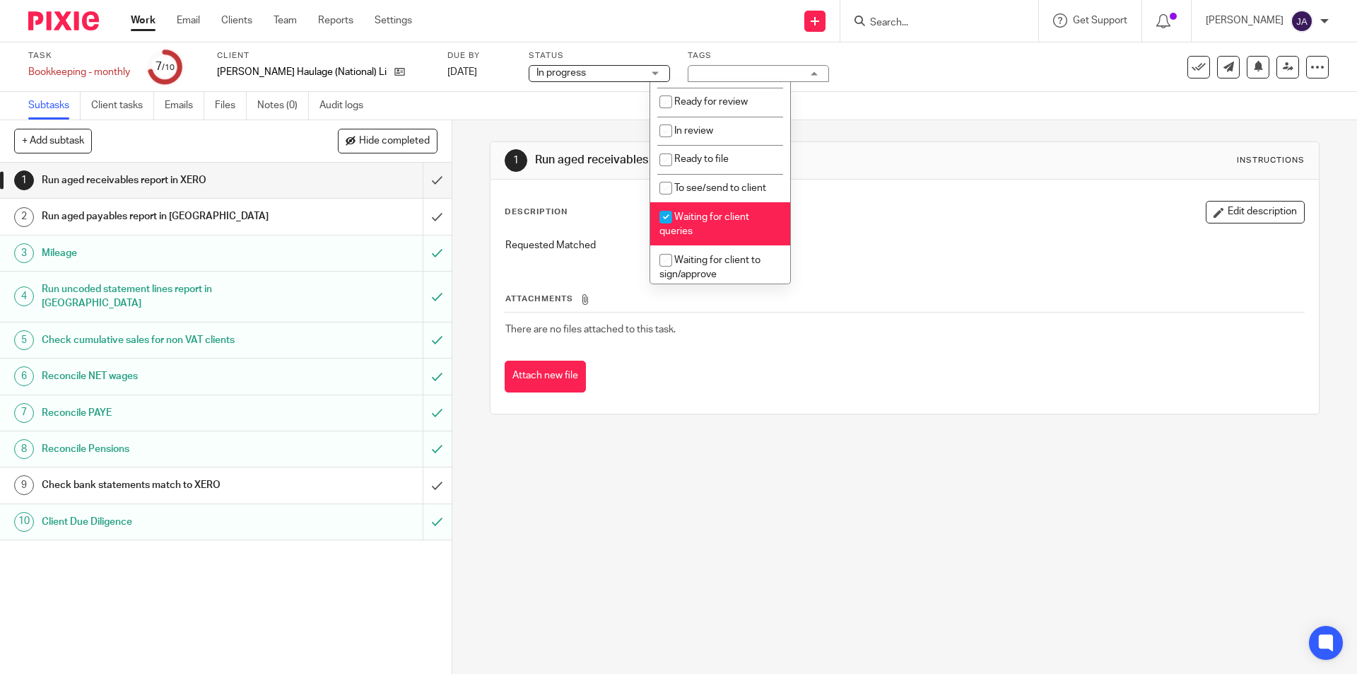
click at [693, 226] on span "Waiting for client queries" at bounding box center [704, 224] width 90 height 25
checkbox input "false"
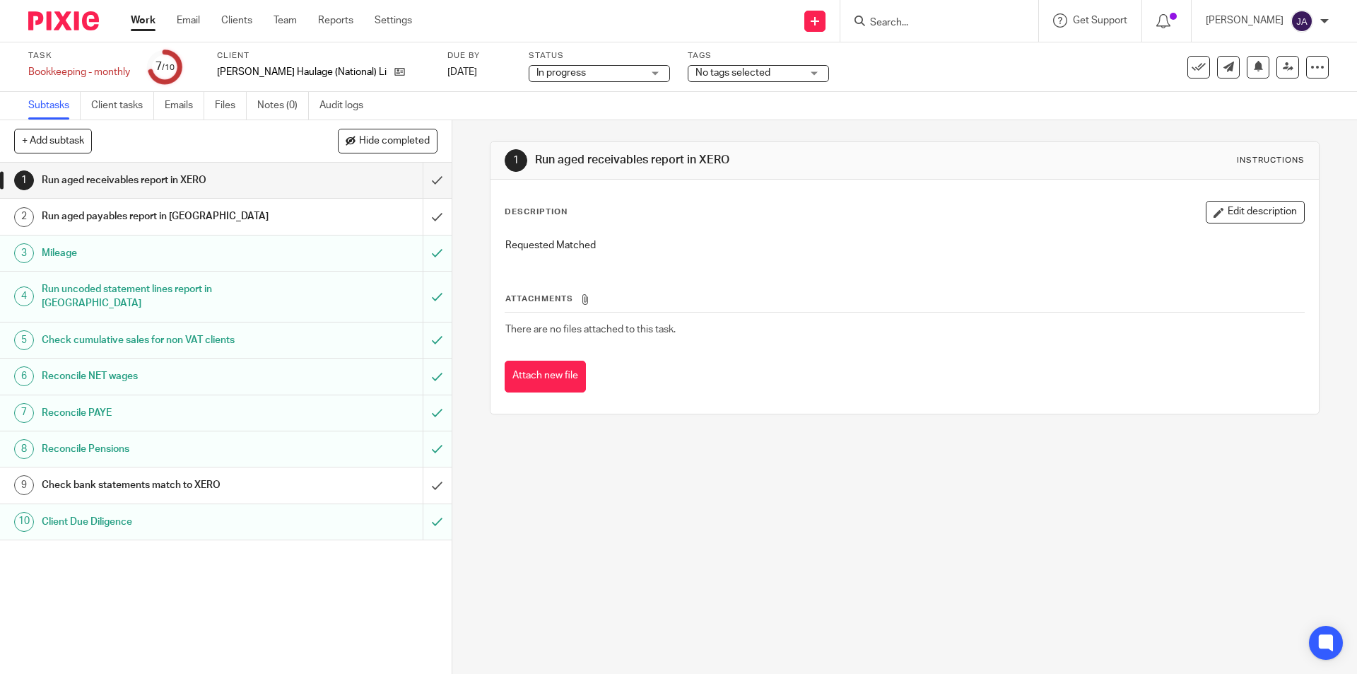
click at [695, 514] on div "1 Run aged receivables report in XERO Instructions Description Edit description…" at bounding box center [904, 396] width 905 height 553
click at [423, 469] on input "submit" at bounding box center [226, 484] width 452 height 35
click at [394, 74] on icon at bounding box center [399, 71] width 11 height 11
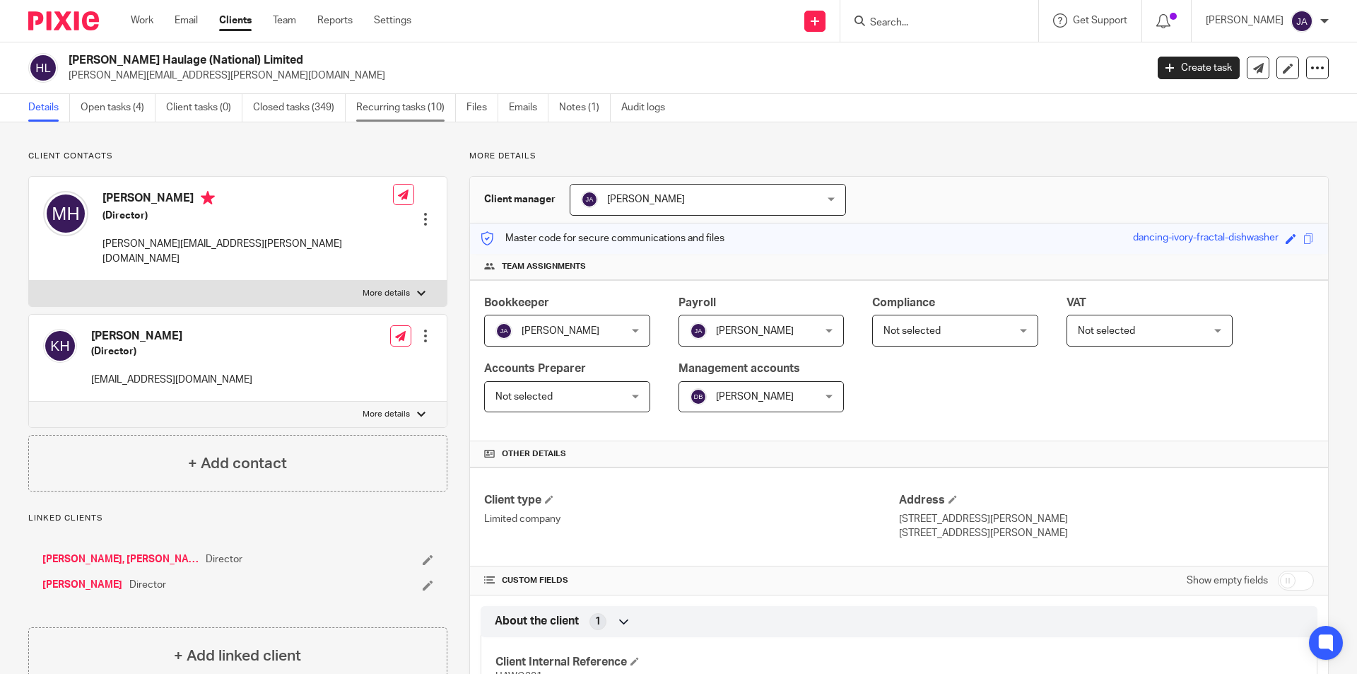
click at [411, 107] on link "Recurring tasks (10)" at bounding box center [406, 108] width 100 height 28
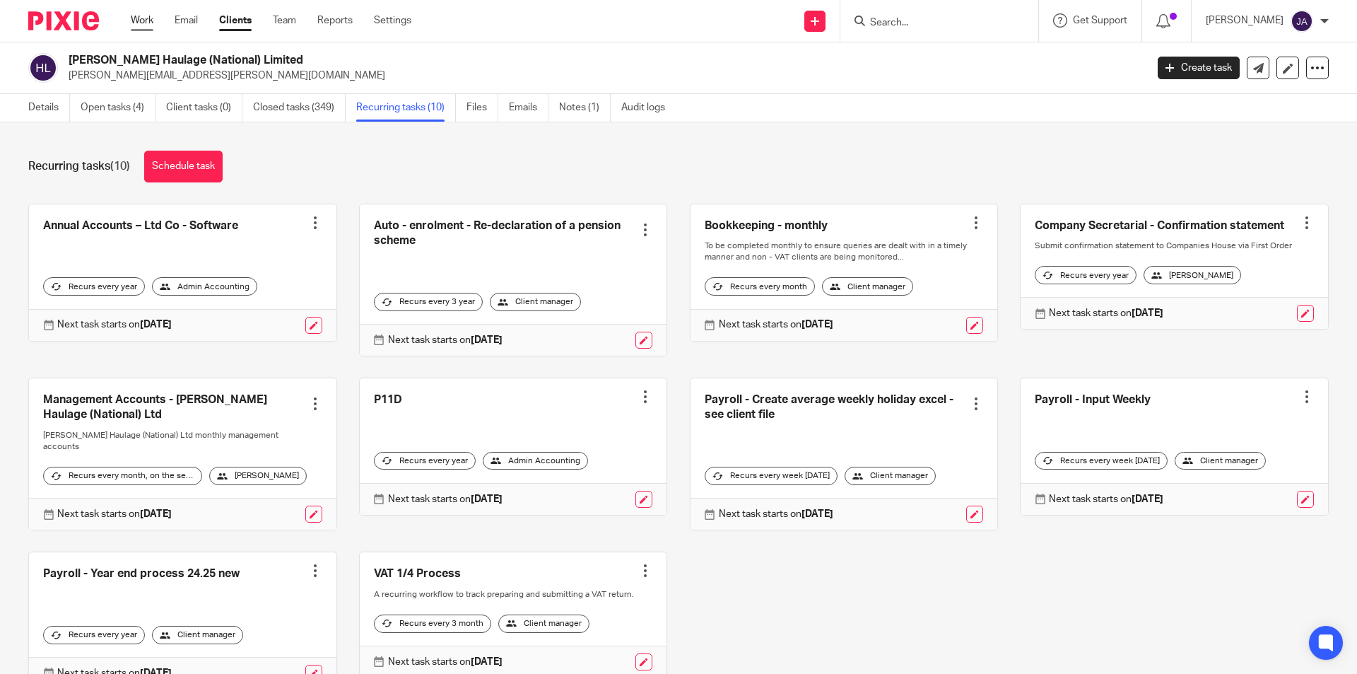
click at [144, 18] on link "Work" at bounding box center [142, 20] width 23 height 14
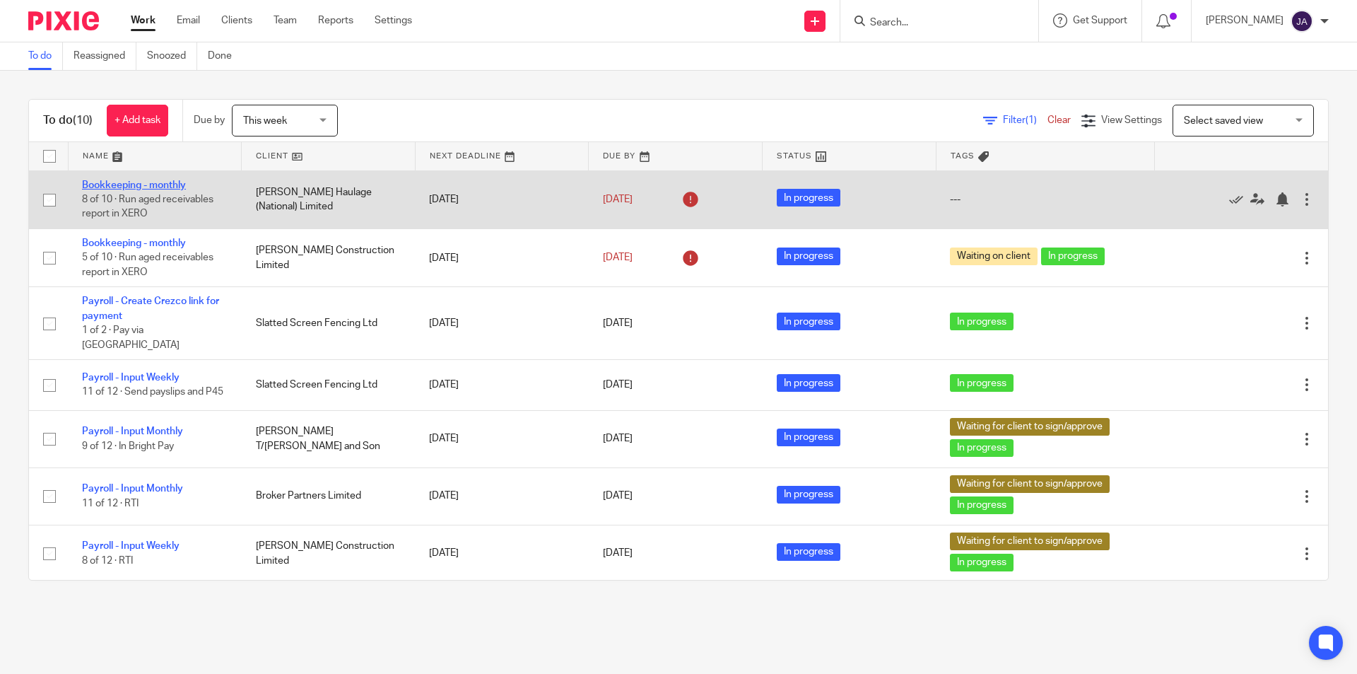
click at [134, 185] on link "Bookkeeping - monthly" at bounding box center [134, 185] width 104 height 10
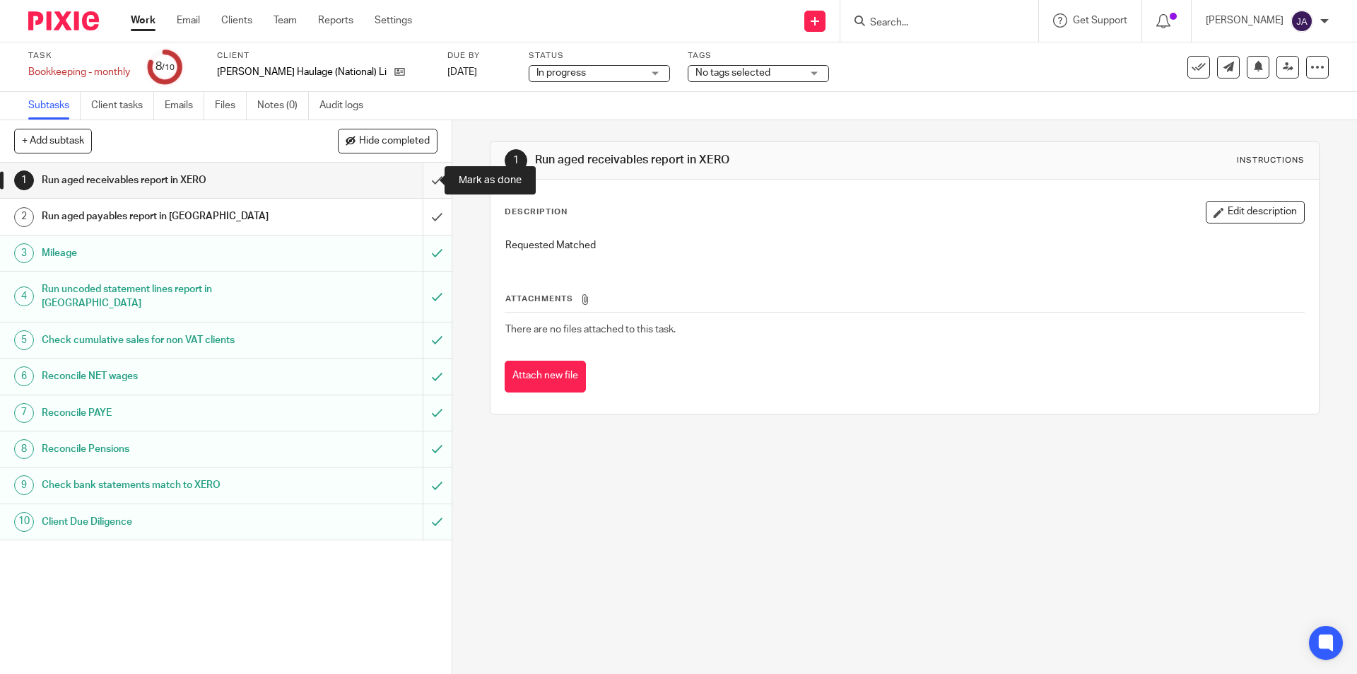
click at [428, 180] on input "submit" at bounding box center [226, 180] width 452 height 35
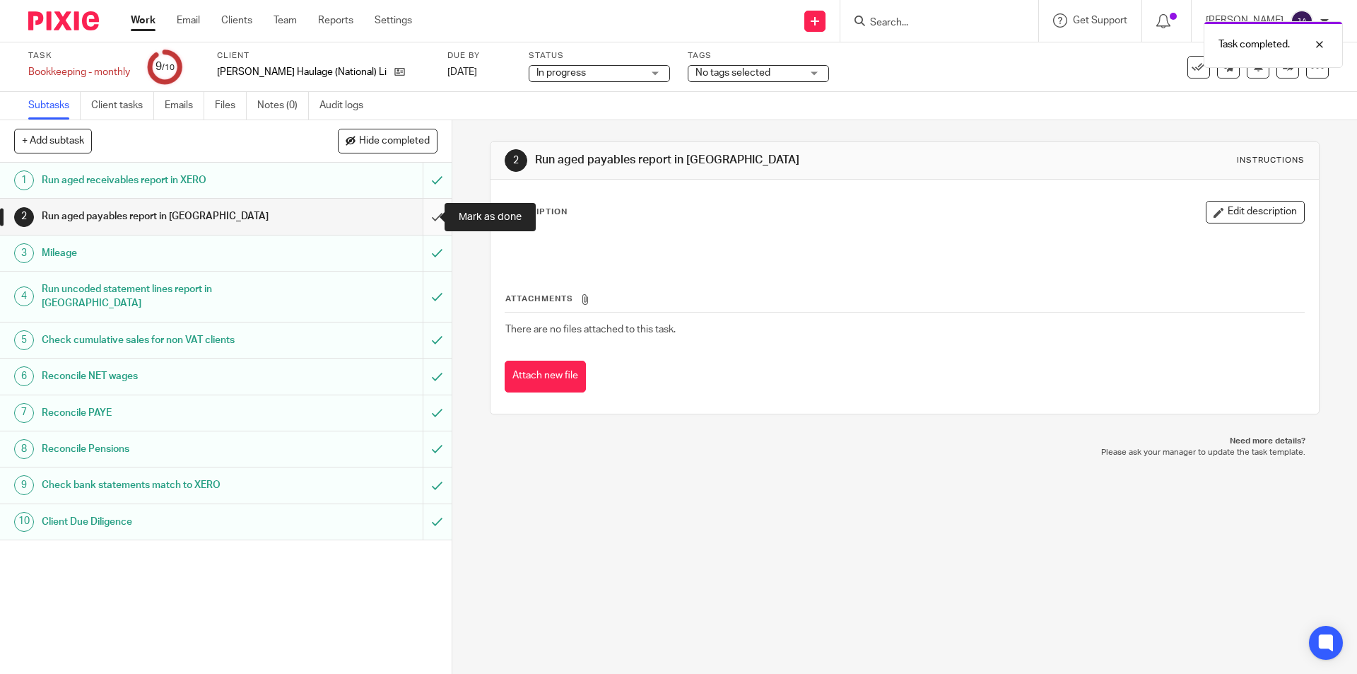
click at [423, 216] on input "submit" at bounding box center [226, 216] width 452 height 35
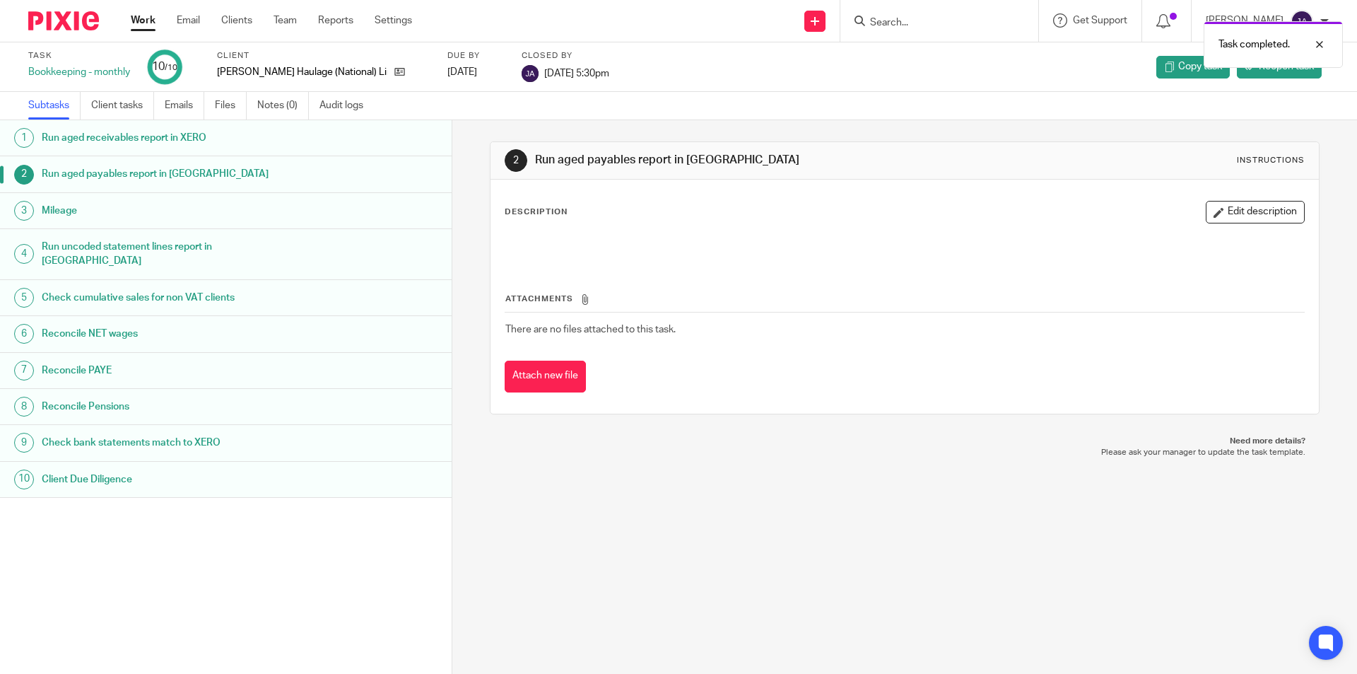
click at [141, 16] on link "Work" at bounding box center [143, 20] width 25 height 14
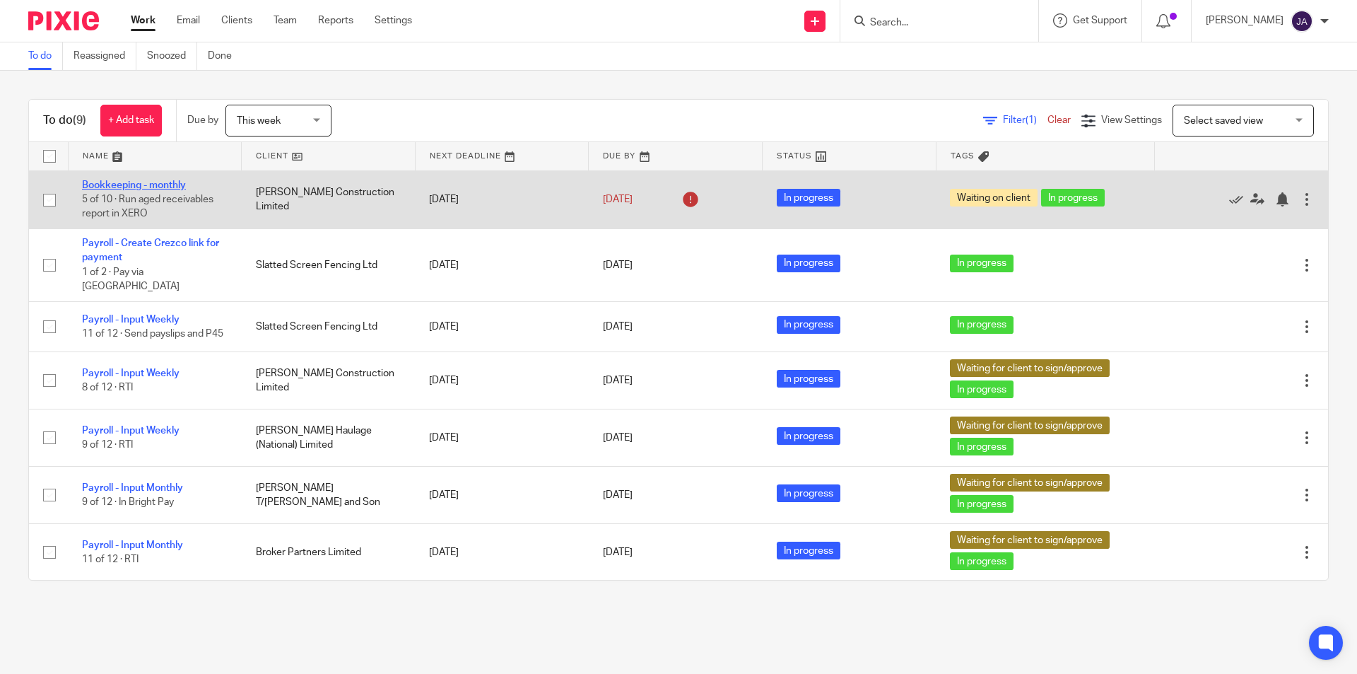
click at [154, 182] on link "Bookkeeping - monthly" at bounding box center [134, 185] width 104 height 10
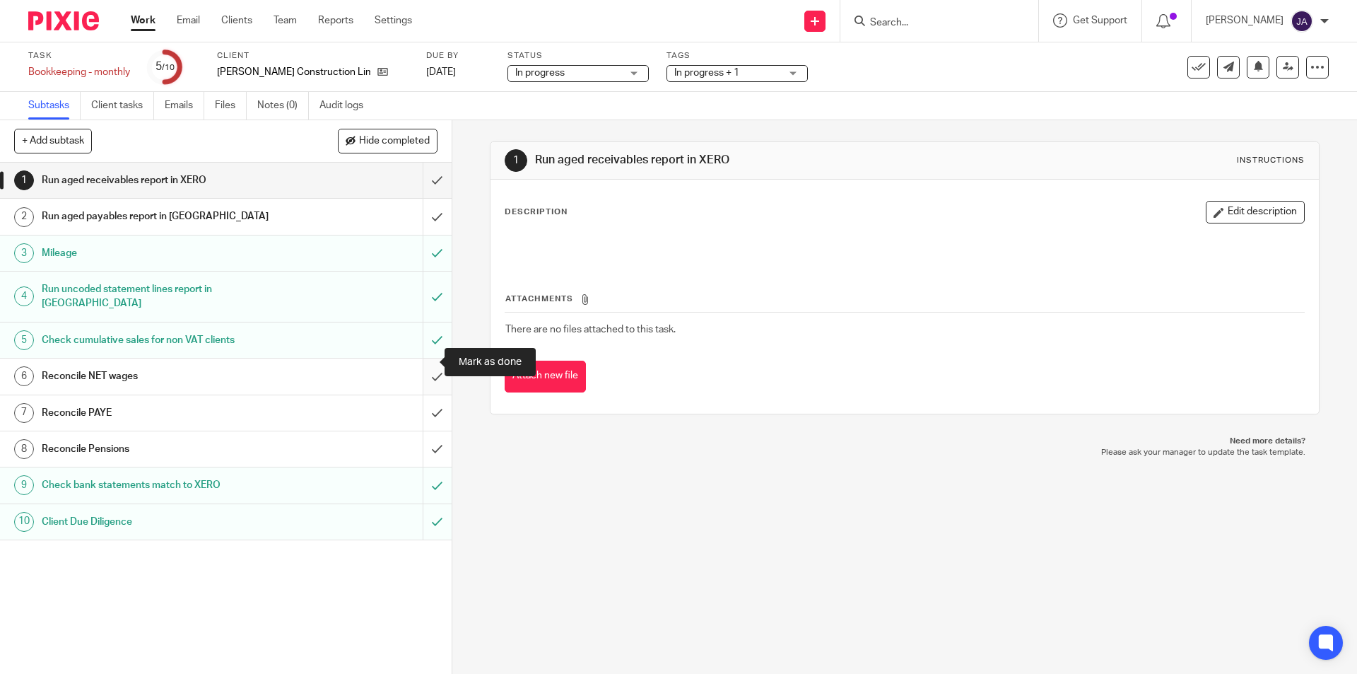
click at [426, 365] on input "submit" at bounding box center [226, 375] width 452 height 35
click at [427, 369] on input "submit" at bounding box center [226, 375] width 452 height 35
click at [425, 358] on input "submit" at bounding box center [226, 375] width 452 height 35
click at [428, 395] on input "submit" at bounding box center [226, 412] width 452 height 35
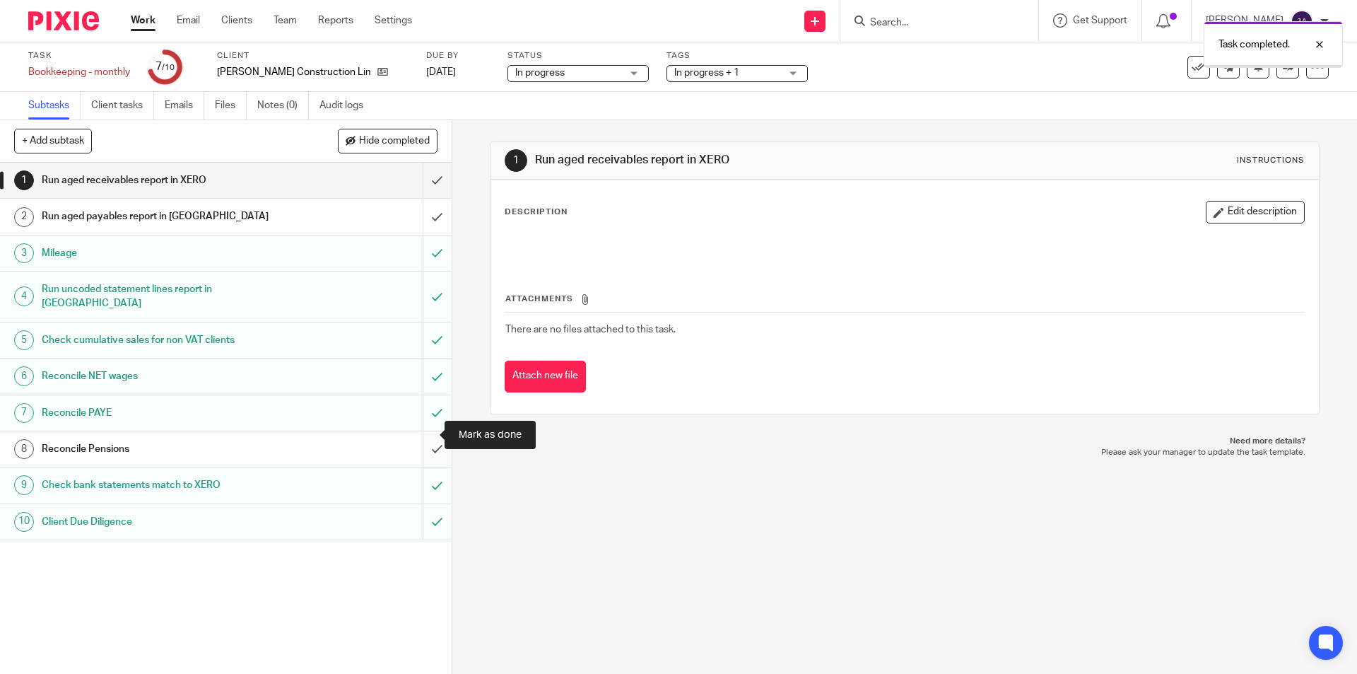
click at [426, 431] on input "submit" at bounding box center [226, 448] width 452 height 35
click at [674, 76] on span "In progress + 1" at bounding box center [706, 73] width 65 height 10
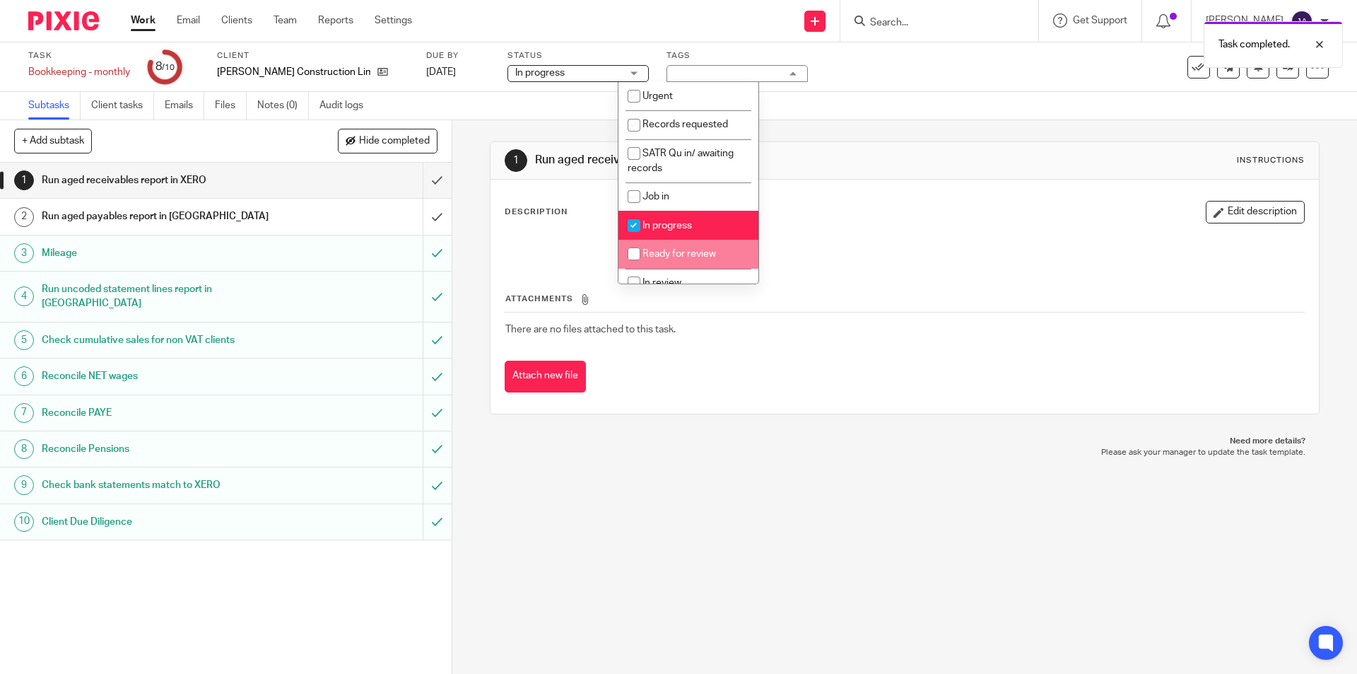
scroll to position [212, 0]
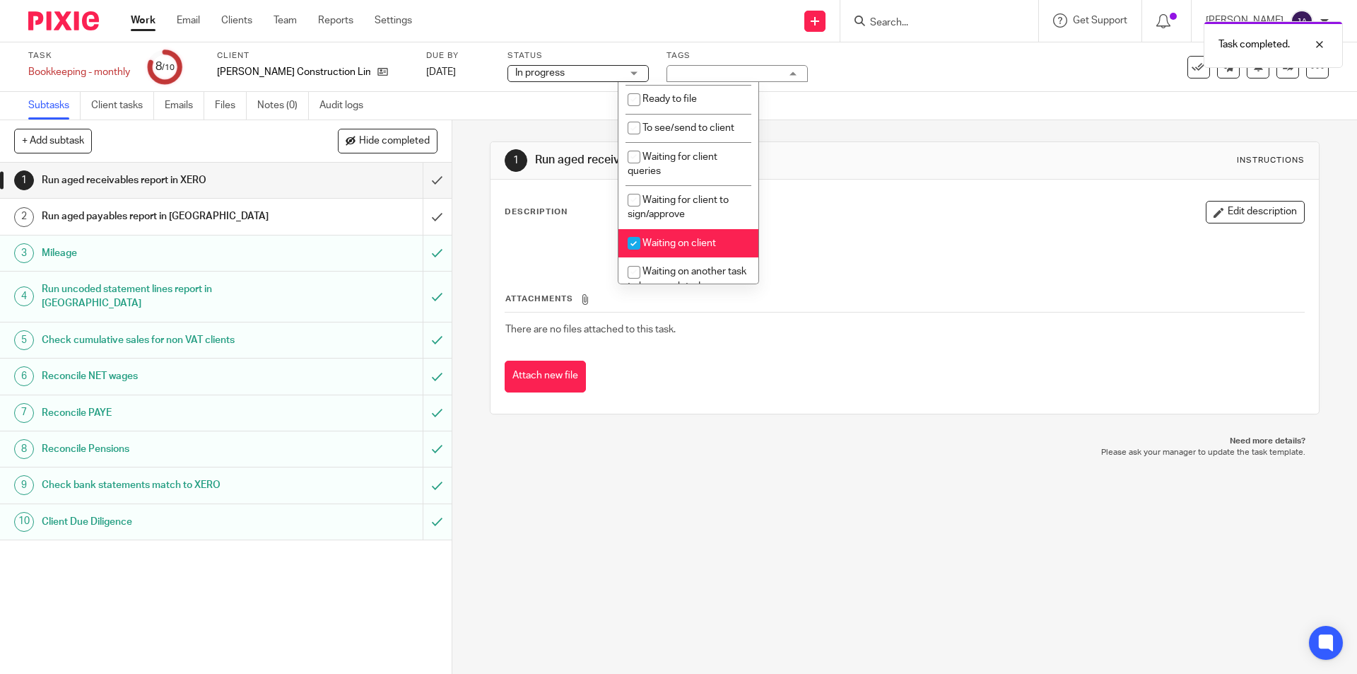
click at [662, 242] on span "Waiting on client" at bounding box center [679, 243] width 74 height 10
checkbox input "false"
click at [637, 548] on div "1 Run aged receivables report in XERO Instructions Description Edit description…" at bounding box center [904, 396] width 905 height 553
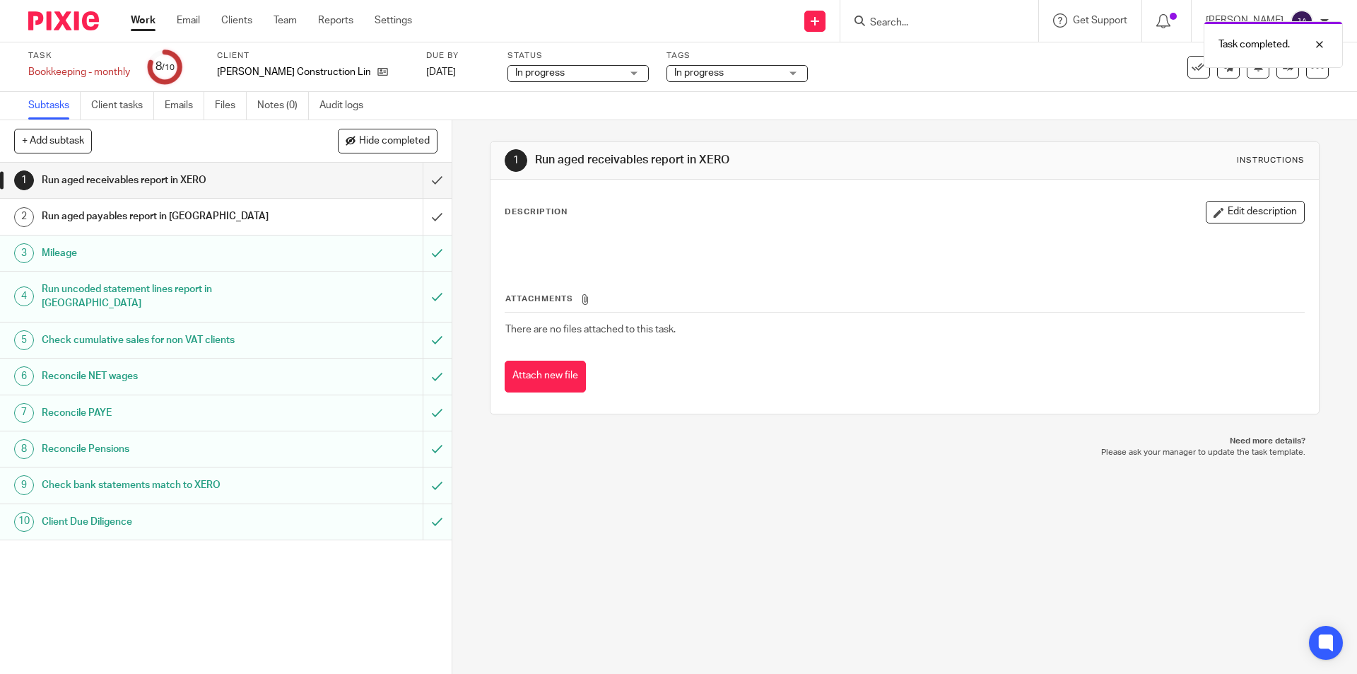
click at [511, 503] on div "1 Run aged receivables report in XERO Instructions Description Edit description…" at bounding box center [904, 396] width 905 height 553
click at [321, 222] on div "Run aged payables report in XERO" at bounding box center [225, 216] width 367 height 21
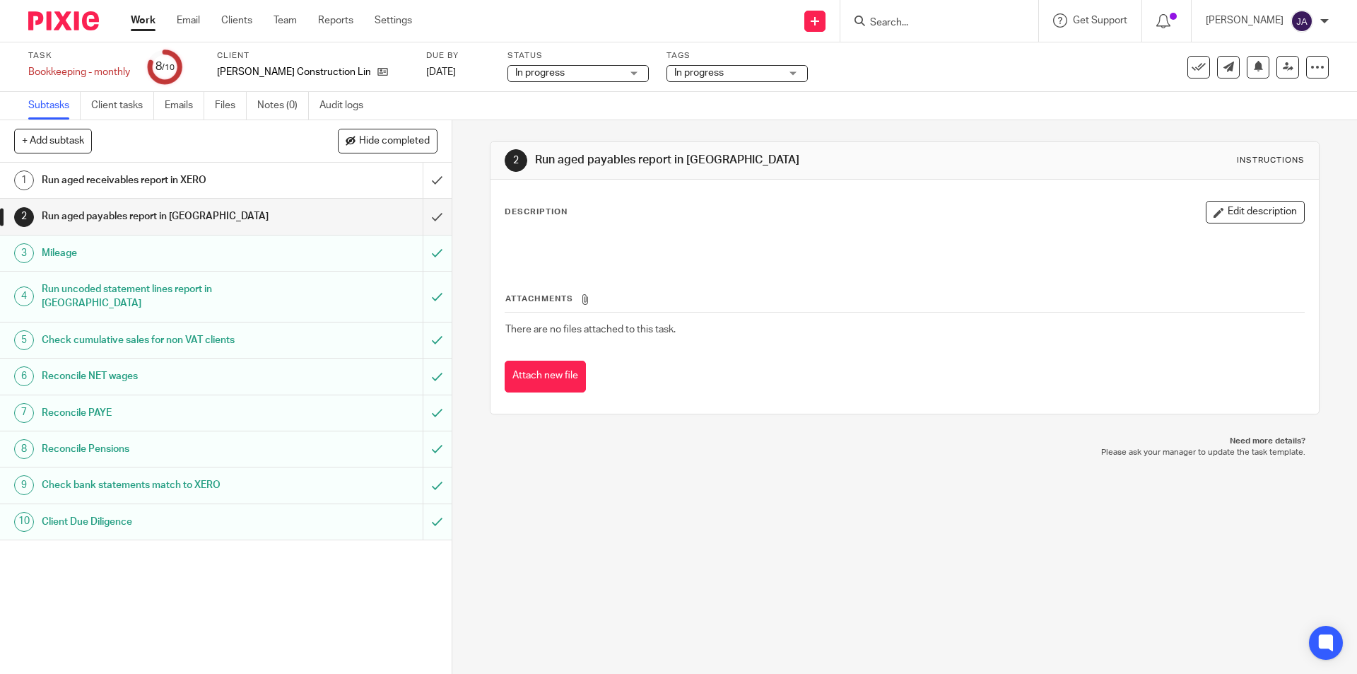
click at [674, 76] on span "In progress" at bounding box center [698, 73] width 49 height 10
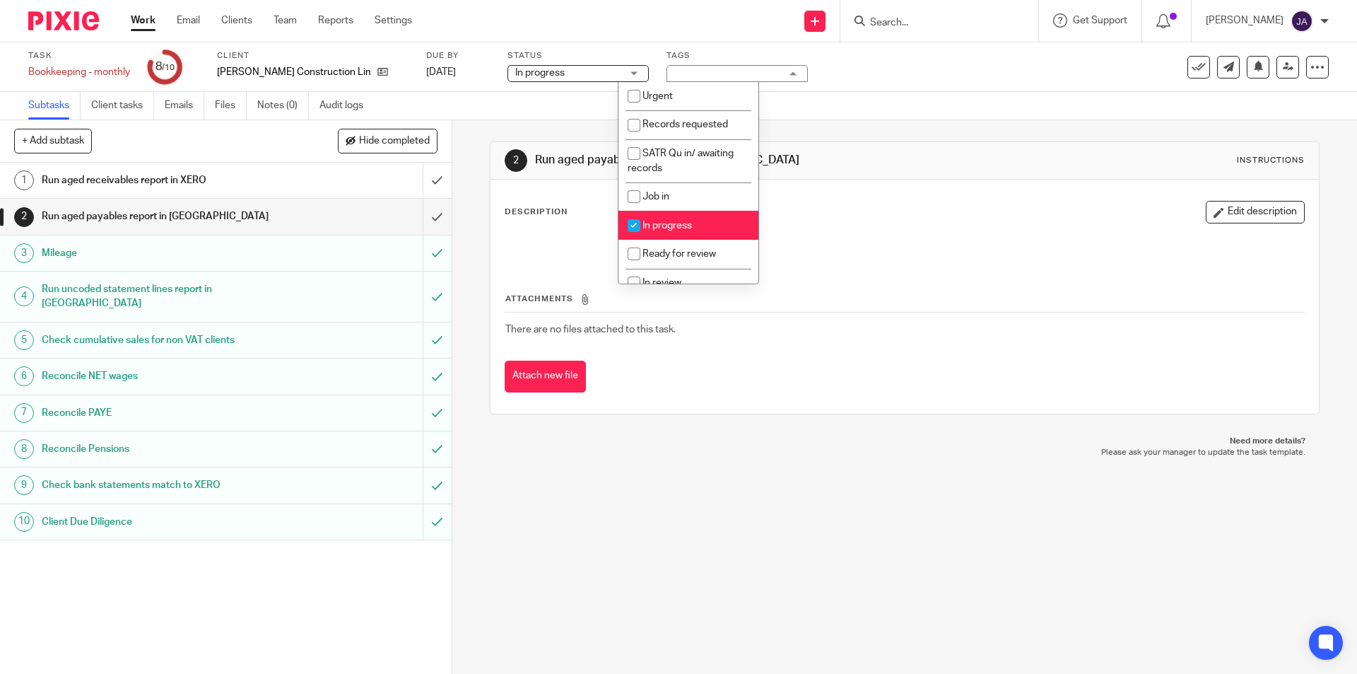
click at [645, 212] on li "In progress" at bounding box center [688, 225] width 140 height 29
checkbox input "false"
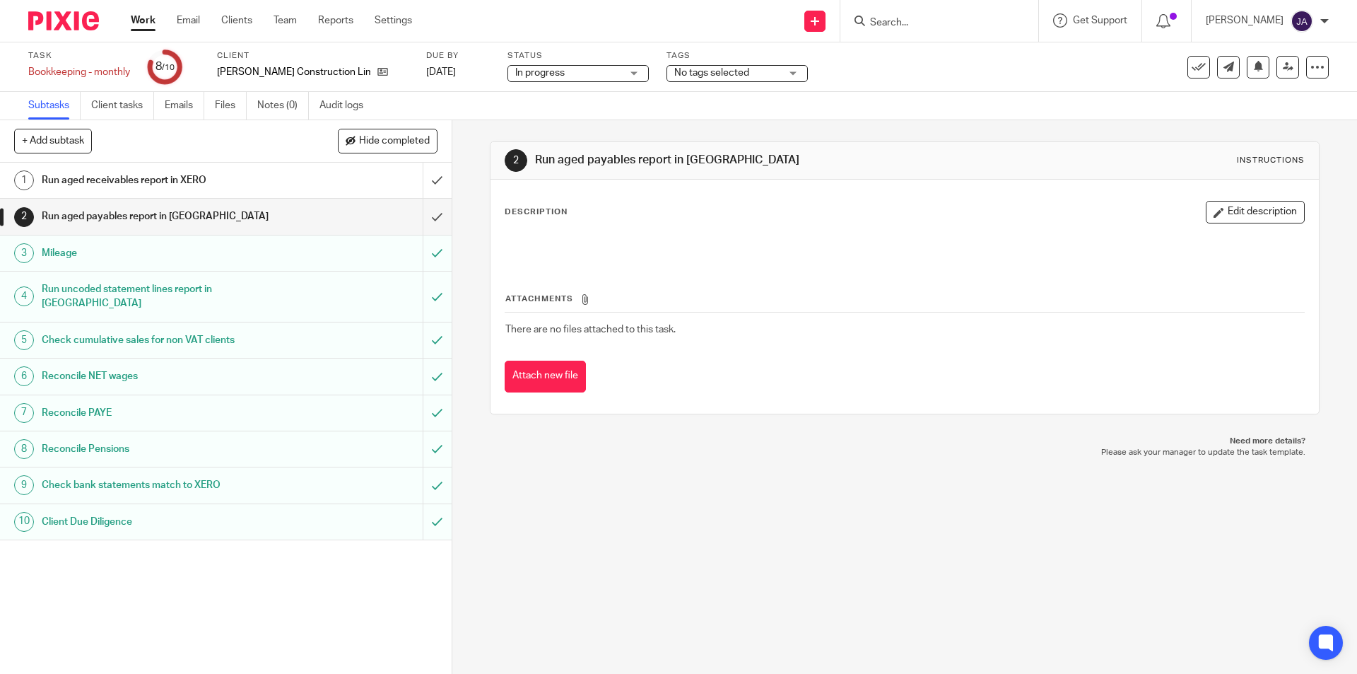
click at [609, 431] on div "2 Run aged payables report in XERO Instructions Description Edit description At…" at bounding box center [904, 277] width 829 height 315
click at [435, 176] on input "submit" at bounding box center [226, 180] width 452 height 35
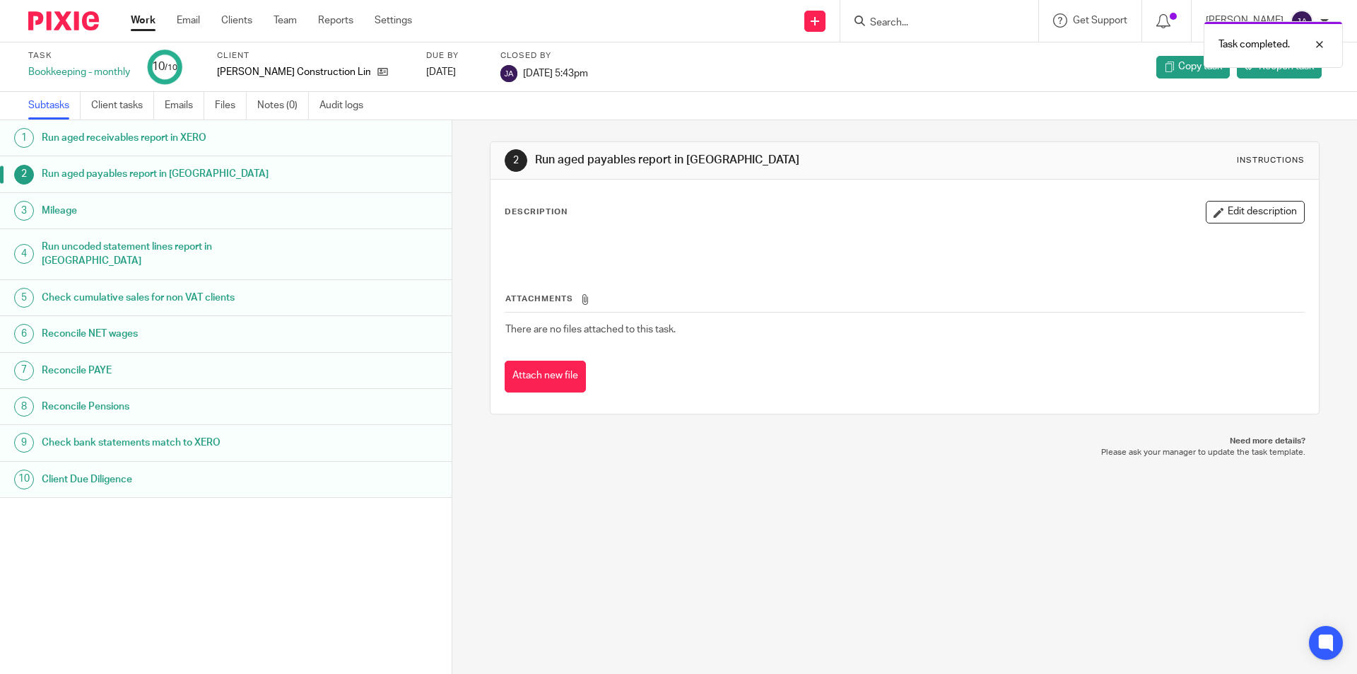
click at [143, 11] on div "Work Email Clients Team Reports Settings Work Email Clients Team Reports Settin…" at bounding box center [275, 21] width 317 height 42
click at [136, 16] on link "Work" at bounding box center [143, 20] width 25 height 14
